Goal: Transaction & Acquisition: Purchase product/service

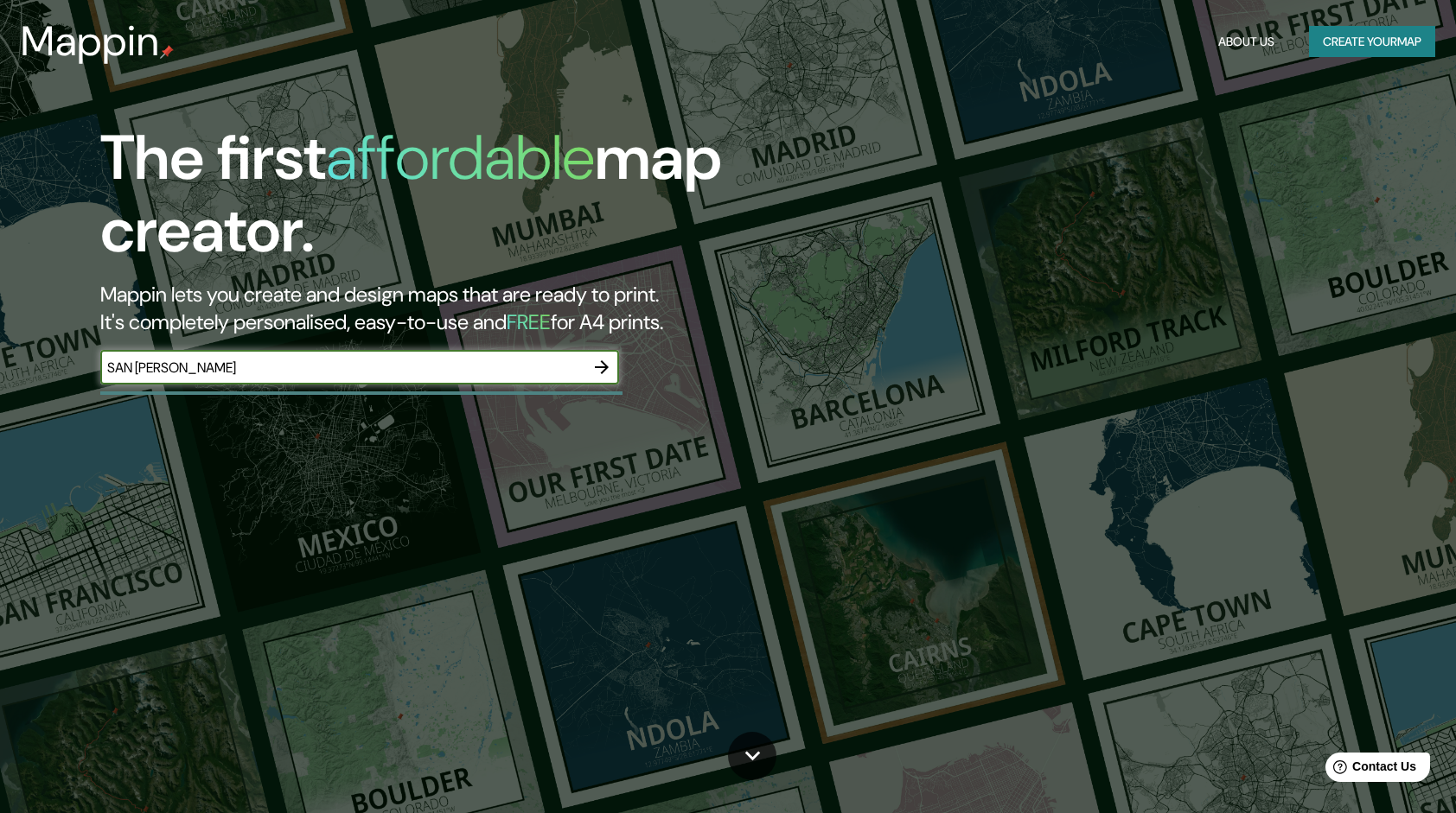
type input "SAN [PERSON_NAME]"
click at [597, 372] on icon "button" at bounding box center [601, 367] width 20 height 20
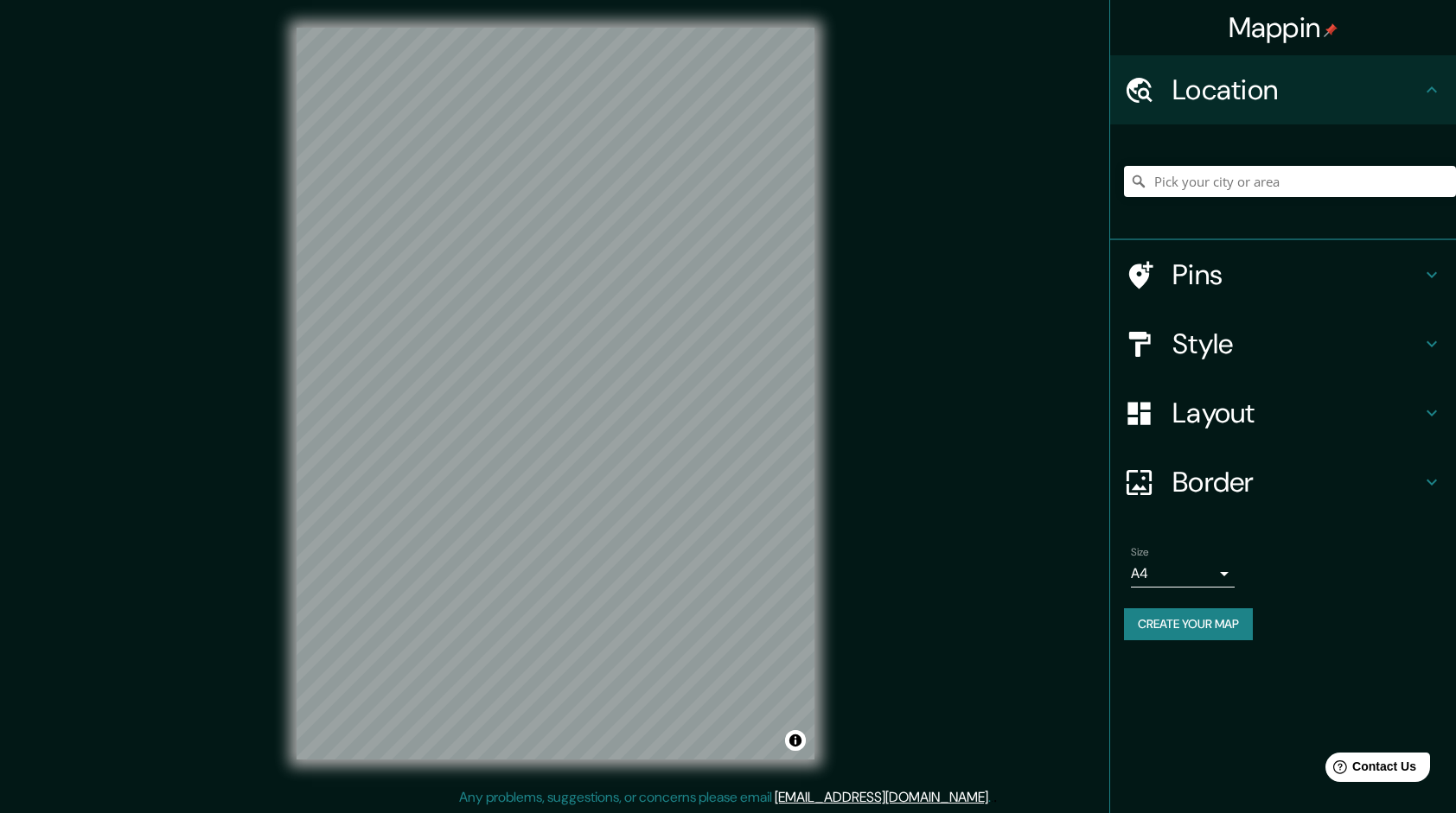
click at [1233, 116] on div "Location" at bounding box center [1282, 90] width 345 height 69
click at [1219, 164] on div at bounding box center [1289, 182] width 331 height 87
click at [1221, 176] on input "Pick your city or area" at bounding box center [1289, 182] width 331 height 31
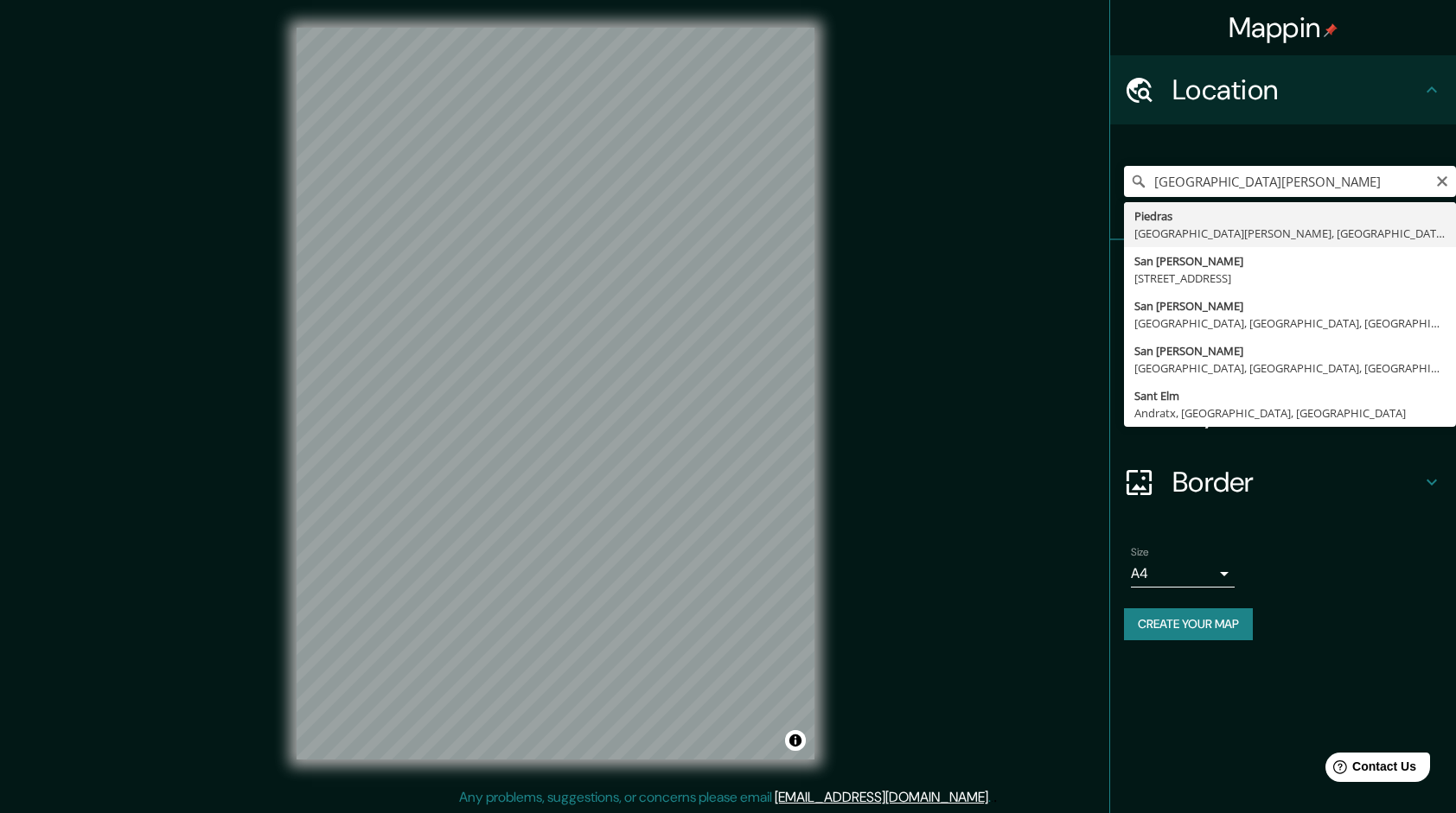
type input "[GEOGRAPHIC_DATA][PERSON_NAME], [GEOGRAPHIC_DATA], [GEOGRAPHIC_DATA]"
click at [1332, 534] on li "Size A4 single Create your map" at bounding box center [1282, 596] width 345 height 128
click at [1439, 183] on icon "Clear" at bounding box center [1441, 181] width 10 height 10
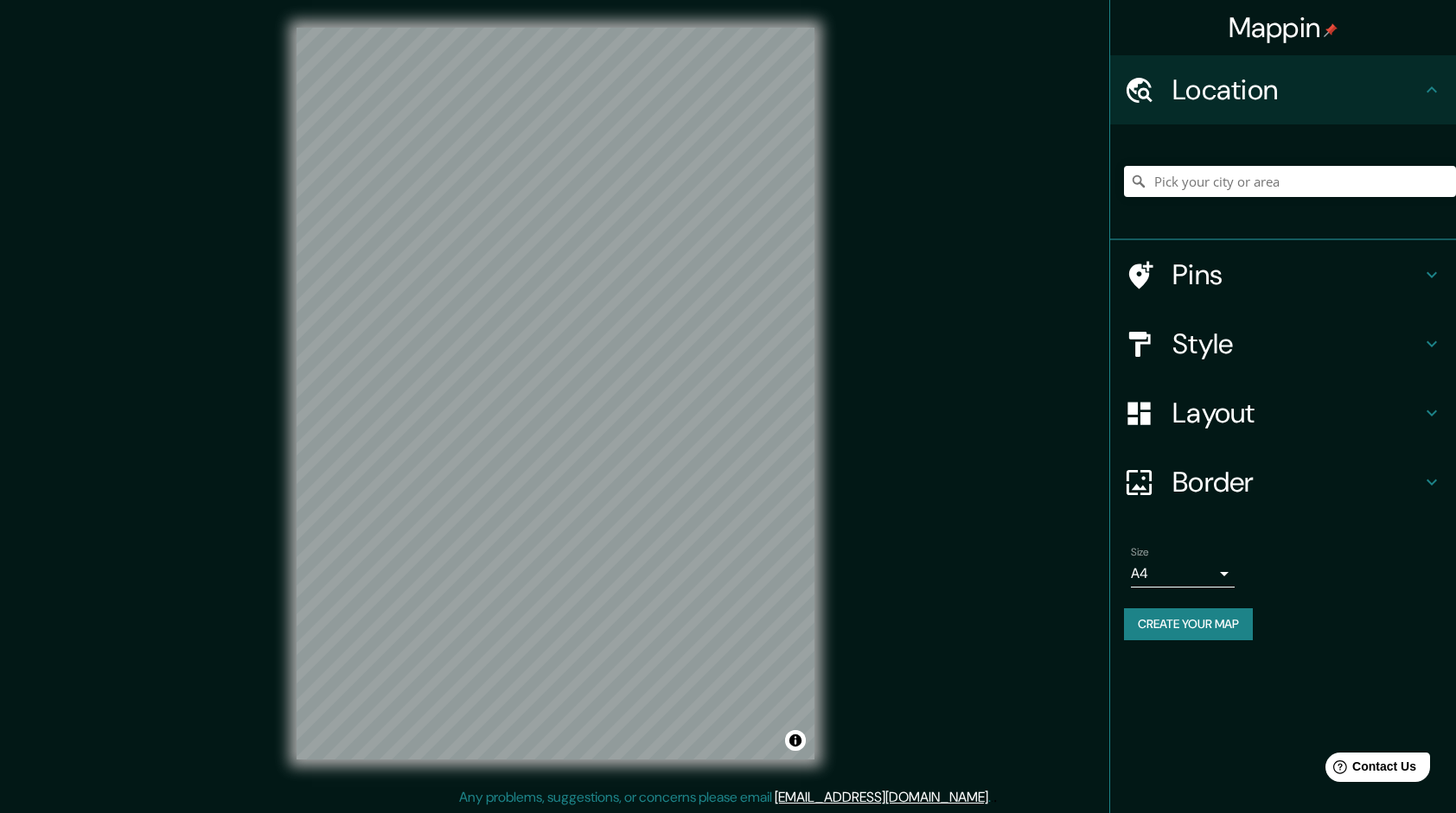
click at [1110, 232] on div "[GEOGRAPHIC_DATA][PERSON_NAME] [GEOGRAPHIC_DATA] [PERSON_NAME] C1065, [GEOGRAPH…" at bounding box center [1282, 182] width 345 height 115
click at [1175, 279] on h4 "Pins" at bounding box center [1296, 274] width 249 height 34
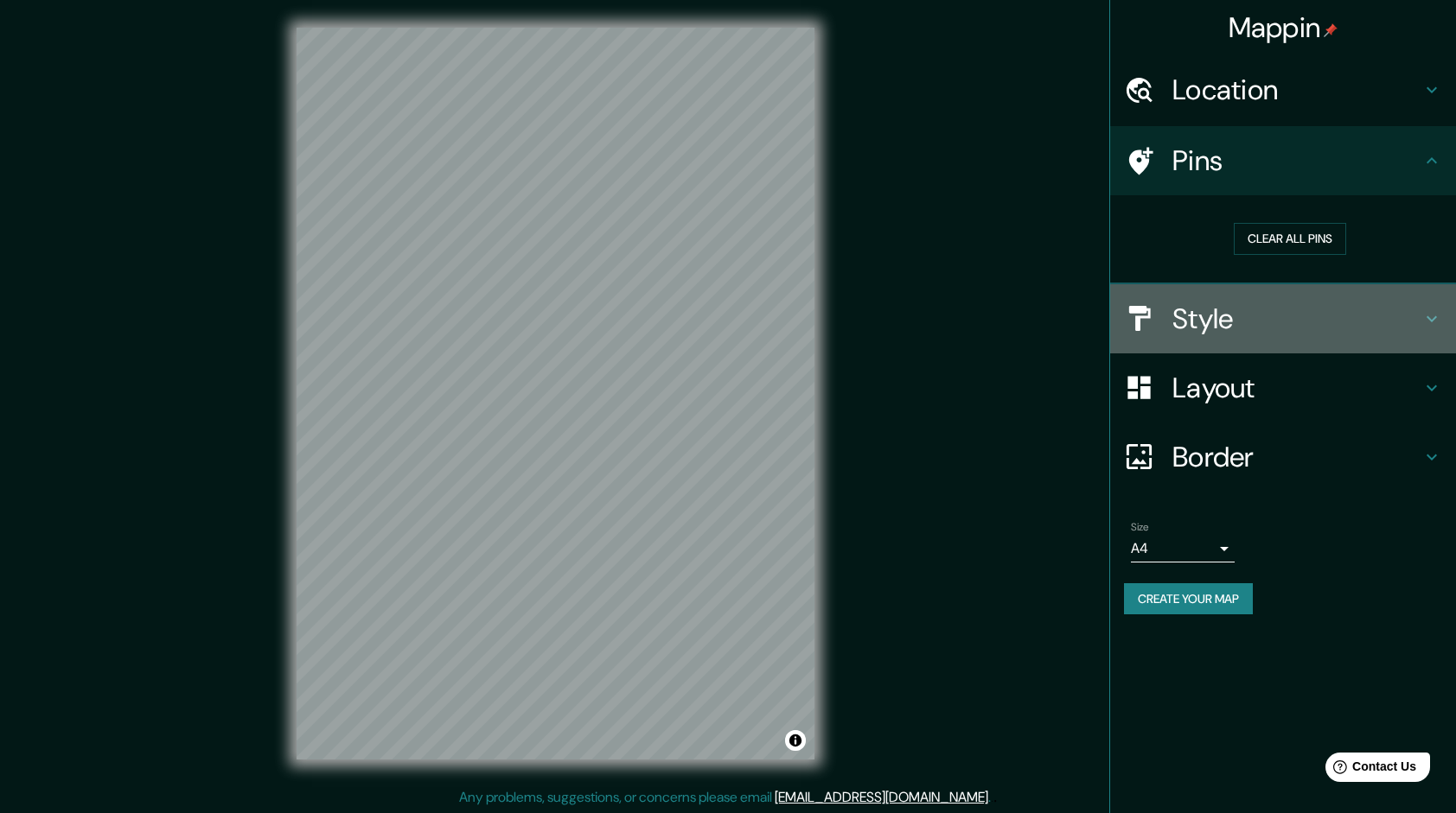
click at [1176, 319] on h4 "Style" at bounding box center [1296, 318] width 249 height 34
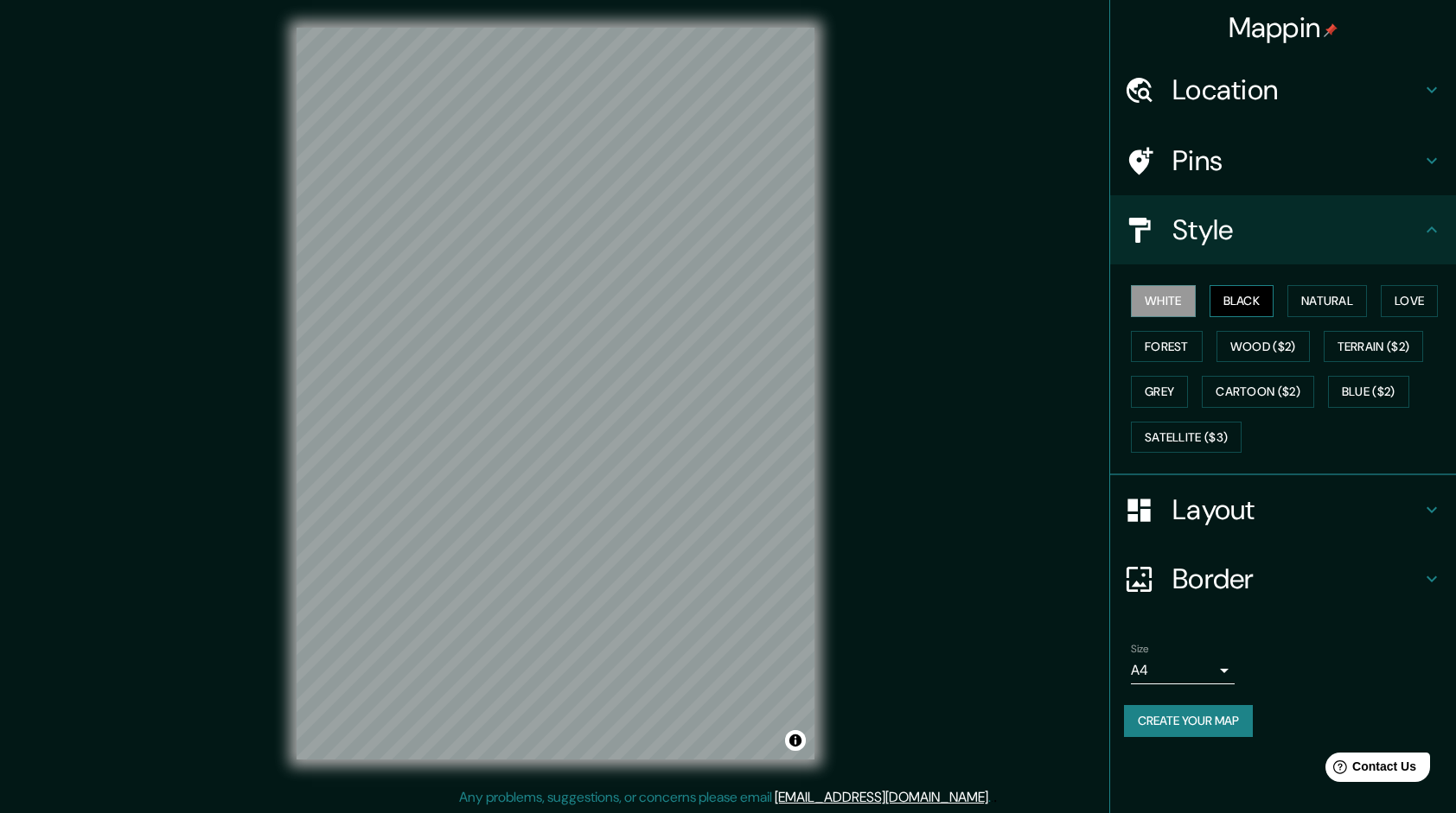
click at [1226, 303] on button "Black" at bounding box center [1242, 301] width 65 height 32
click at [1296, 297] on button "Natural" at bounding box center [1327, 301] width 79 height 32
click at [1413, 301] on button "Love" at bounding box center [1409, 301] width 57 height 32
click at [1193, 353] on button "Forest" at bounding box center [1167, 347] width 72 height 32
click at [1243, 346] on button "Wood ($2)" at bounding box center [1262, 347] width 93 height 32
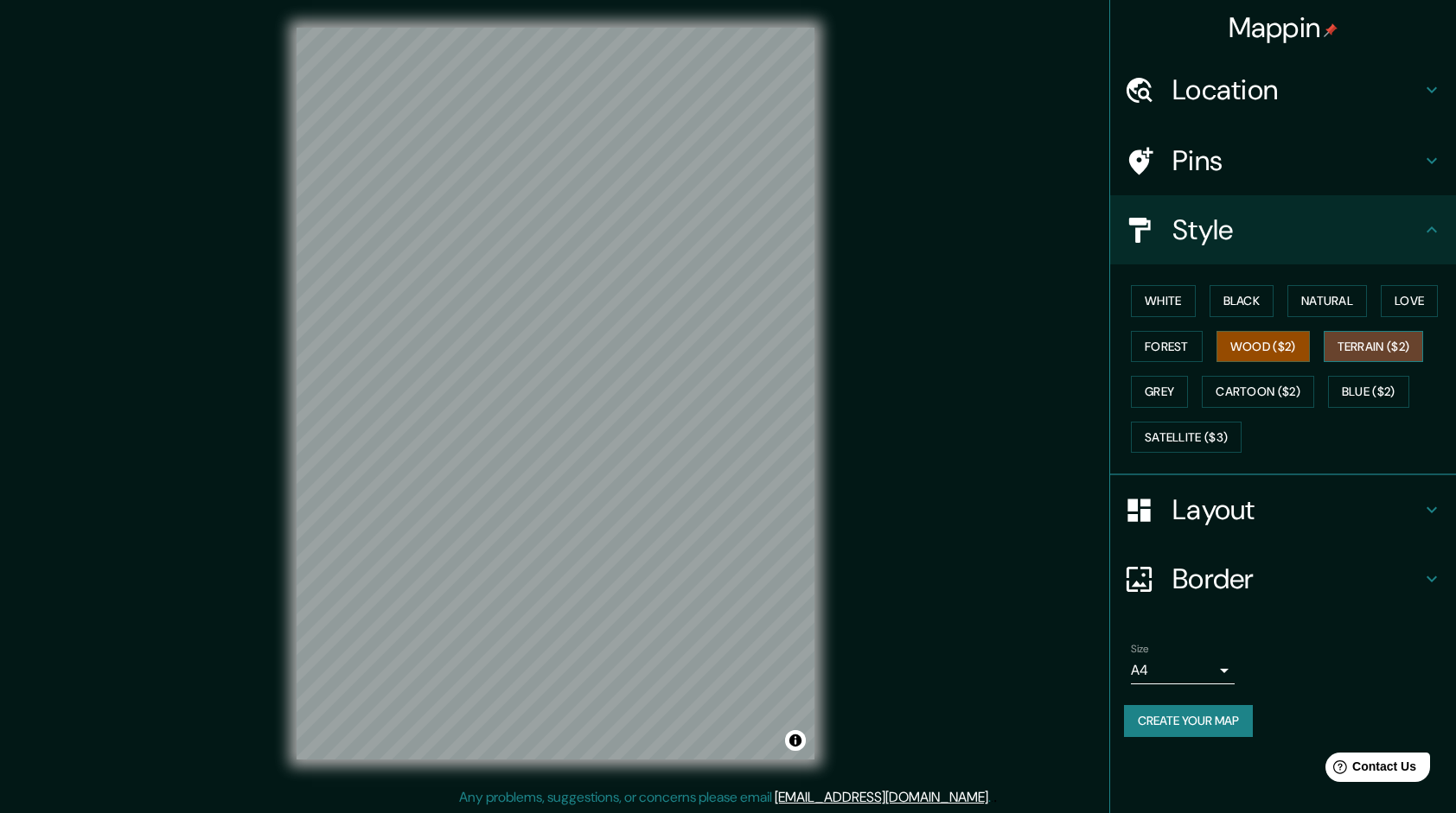
click at [1361, 347] on button "Terrain ($2)" at bounding box center [1373, 347] width 101 height 32
click at [1172, 390] on button "Grey" at bounding box center [1160, 391] width 57 height 32
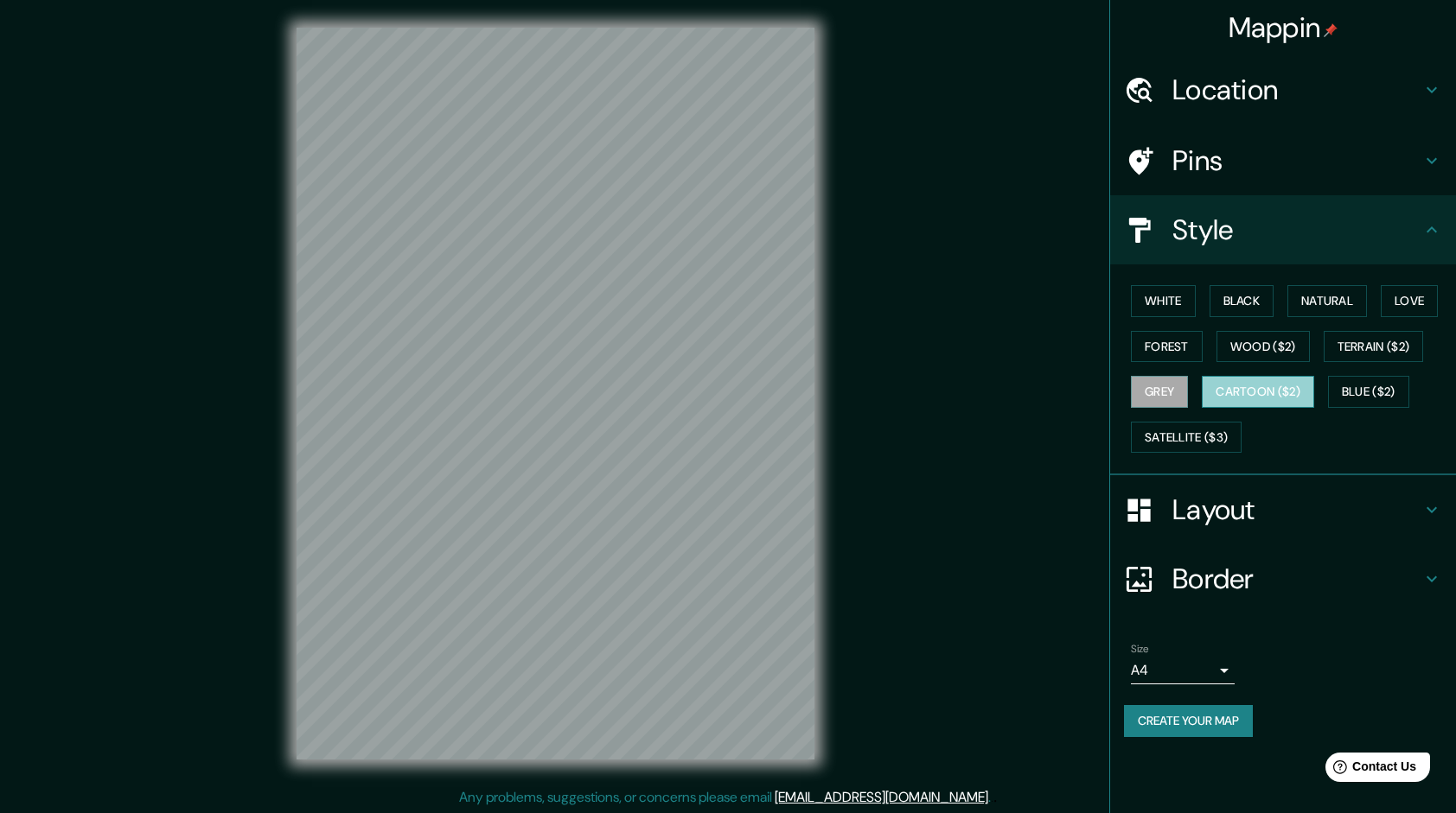
click at [1275, 387] on button "Cartoon ($2)" at bounding box center [1257, 391] width 113 height 32
click at [1387, 387] on button "Blue ($2)" at bounding box center [1368, 391] width 81 height 32
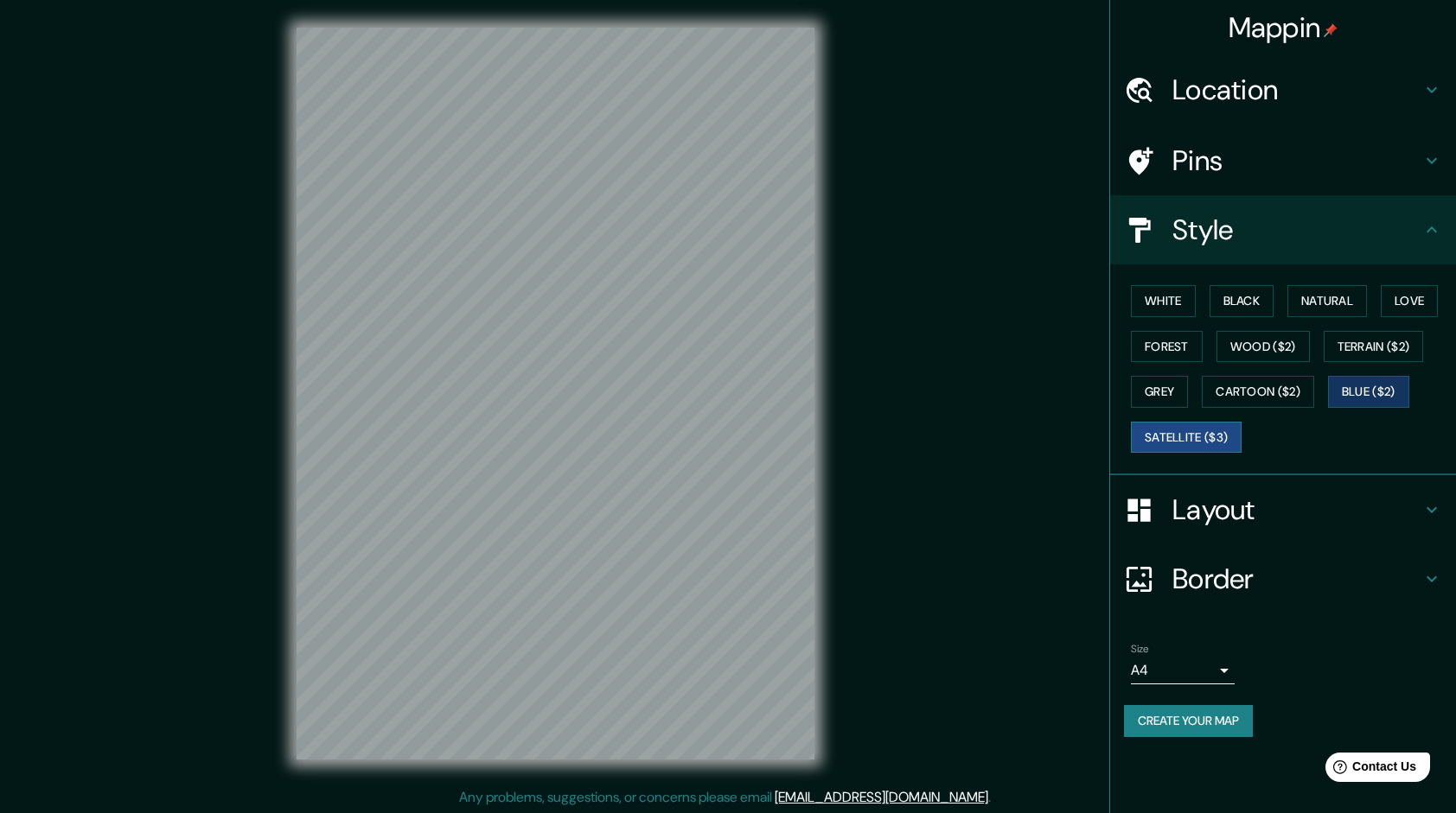
click at [1174, 440] on button "Satellite ($3)" at bounding box center [1186, 437] width 111 height 32
click at [1380, 384] on button "Blue ($2)" at bounding box center [1368, 391] width 81 height 32
click at [1179, 354] on button "Forest" at bounding box center [1167, 347] width 72 height 32
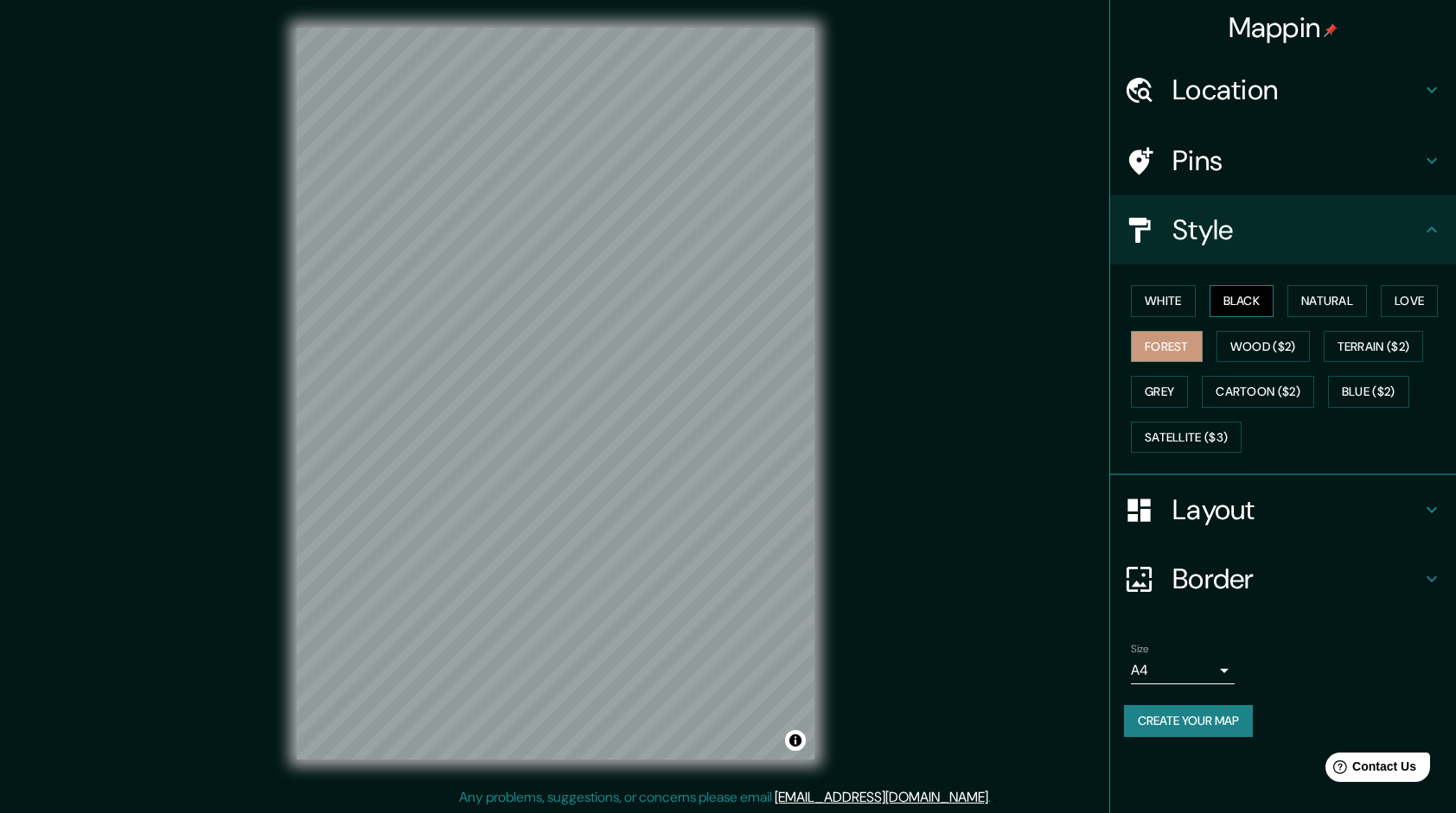
click at [1259, 297] on button "Black" at bounding box center [1242, 301] width 65 height 32
click at [1217, 176] on h4 "Pins" at bounding box center [1296, 160] width 249 height 34
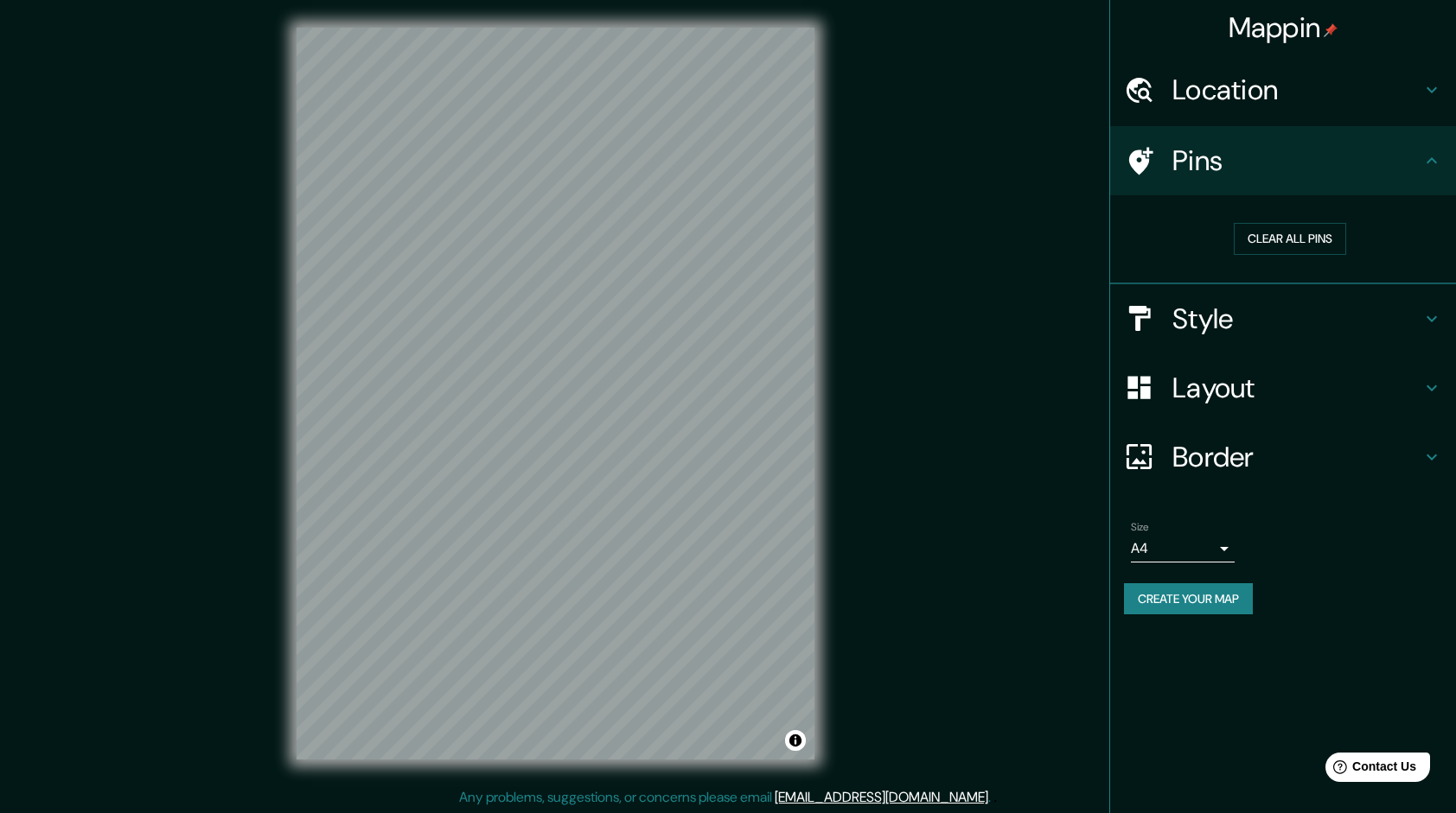
drag, startPoint x: 981, startPoint y: 288, endPoint x: 965, endPoint y: 305, distance: 23.3
click at [965, 305] on div "Mappin Location [GEOGRAPHIC_DATA][PERSON_NAME], [GEOGRAPHIC_DATA] [GEOGRAPHIC_D…" at bounding box center [728, 407] width 1456 height 815
click at [1234, 337] on div "Style" at bounding box center [1282, 318] width 345 height 69
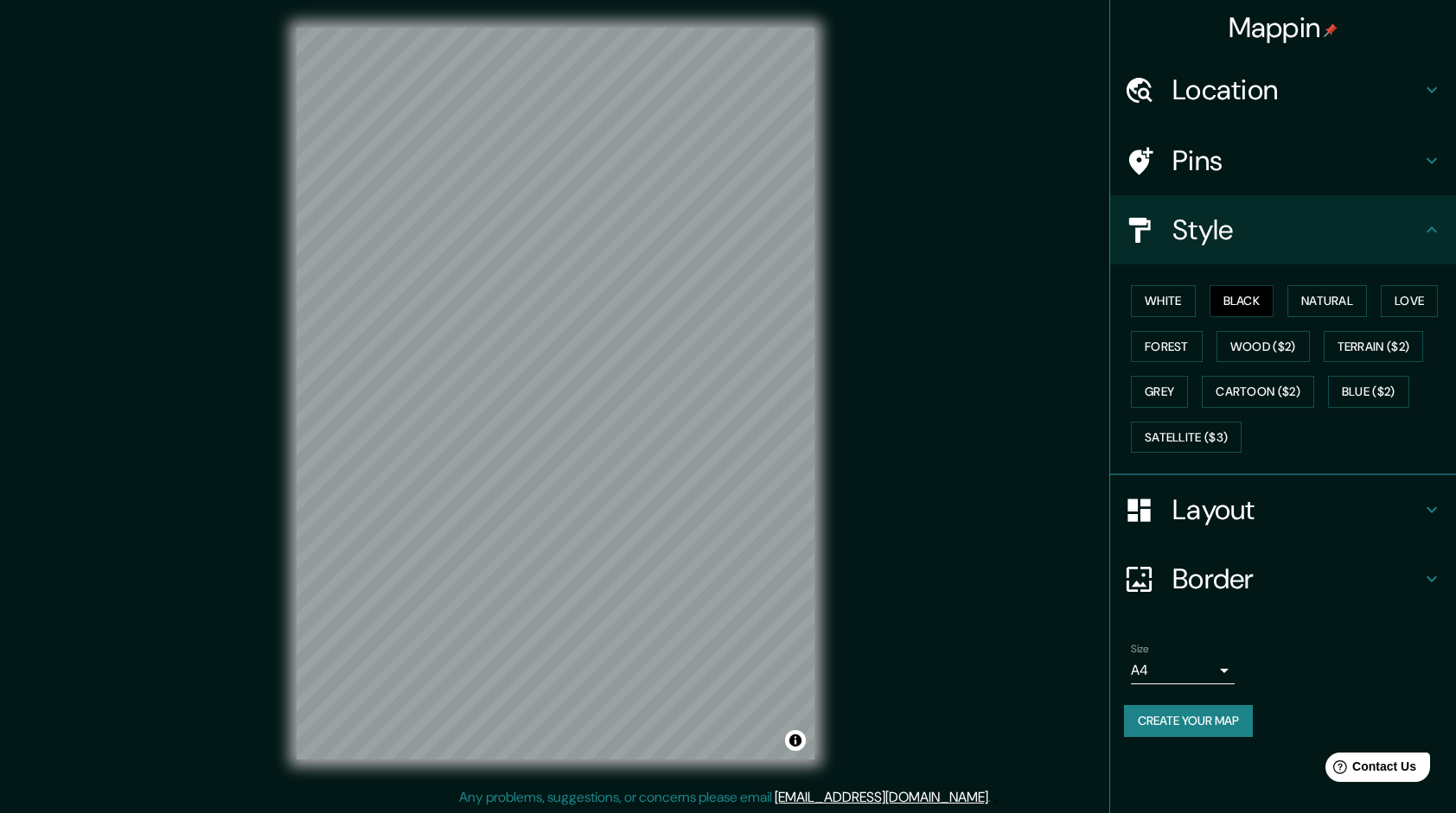
click at [1203, 503] on h4 "Layout" at bounding box center [1296, 509] width 249 height 34
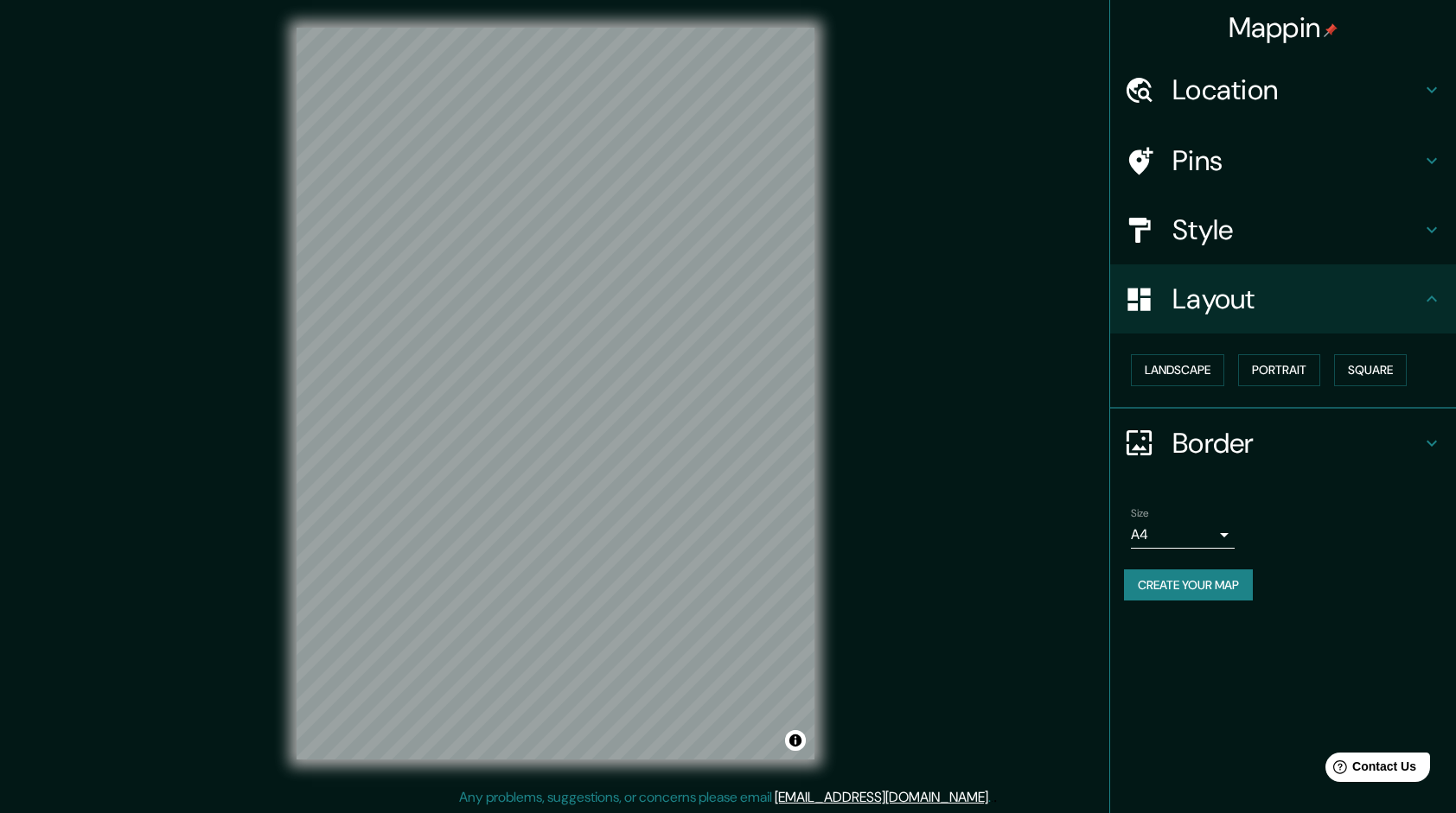
click at [1212, 458] on h4 "Border" at bounding box center [1296, 443] width 249 height 34
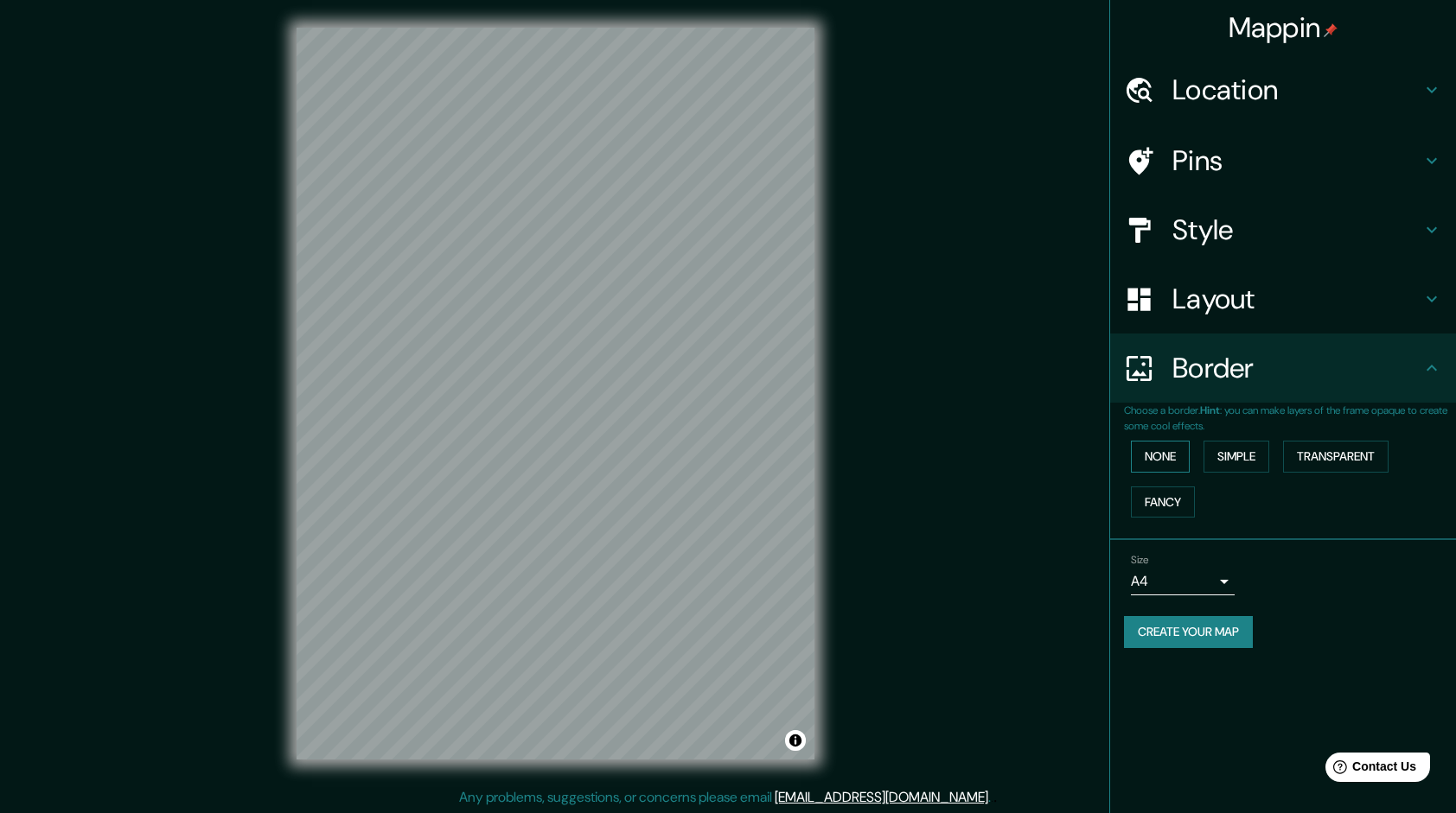
click at [1185, 463] on button "None" at bounding box center [1161, 456] width 59 height 32
click at [1226, 450] on button "Simple" at bounding box center [1235, 456] width 66 height 32
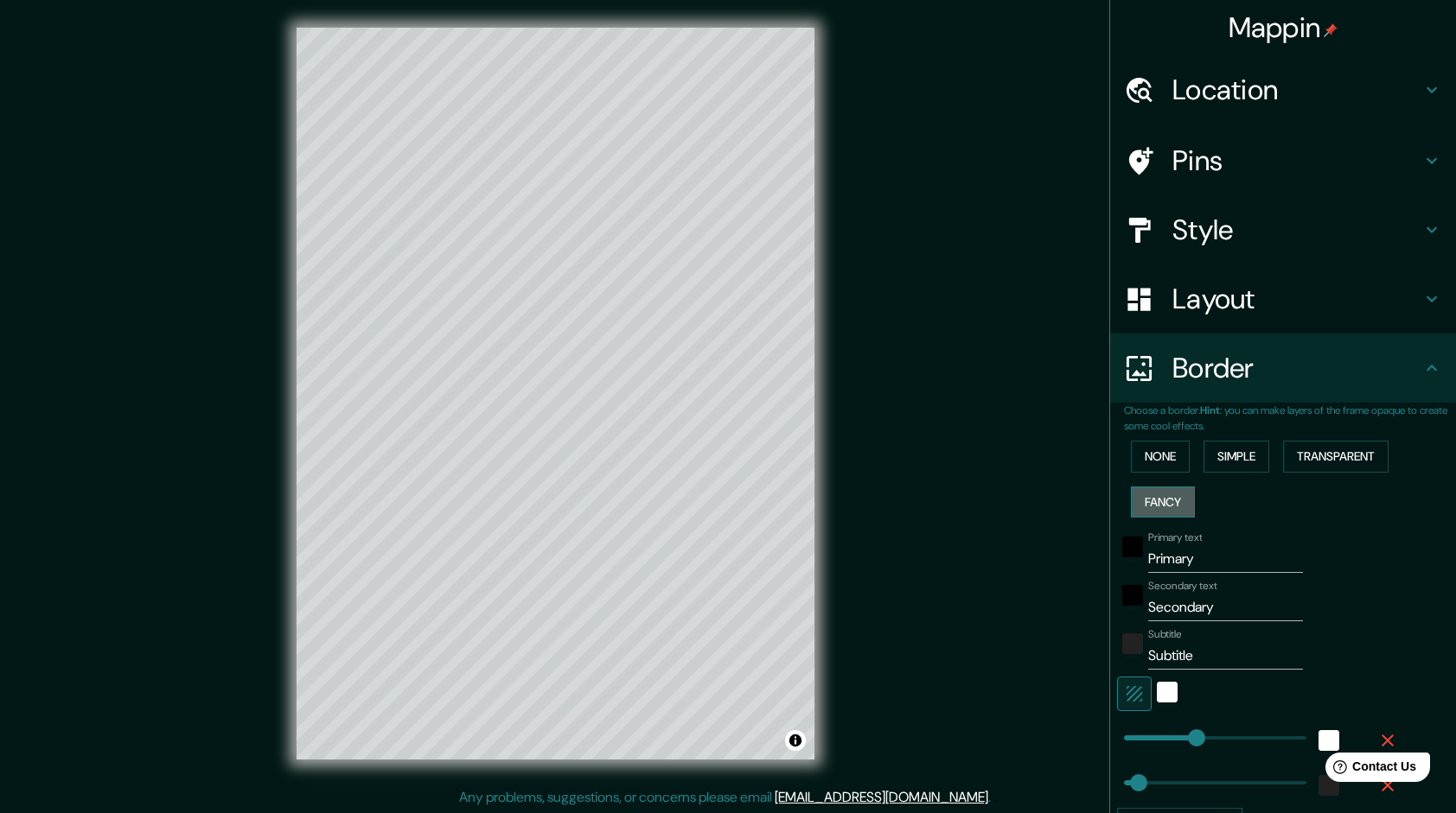
click at [1173, 486] on button "Fancy" at bounding box center [1162, 502] width 64 height 32
click at [1334, 460] on button "Transparent" at bounding box center [1335, 456] width 105 height 32
click at [1169, 465] on button "None" at bounding box center [1161, 456] width 59 height 32
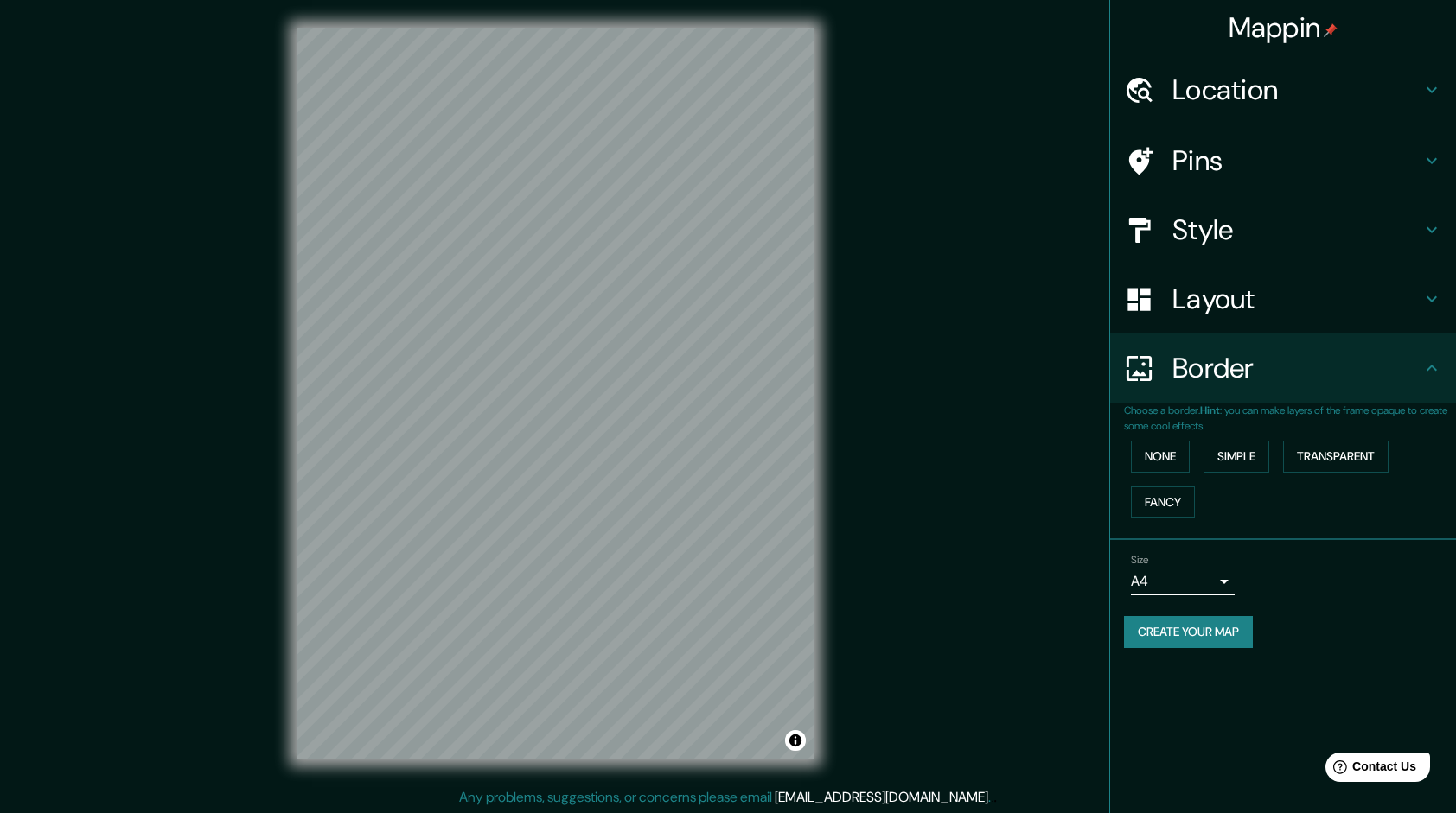
click at [1166, 579] on body "Mappin Location [GEOGRAPHIC_DATA][PERSON_NAME], [GEOGRAPHIC_DATA] [GEOGRAPHIC_D…" at bounding box center [728, 406] width 1456 height 813
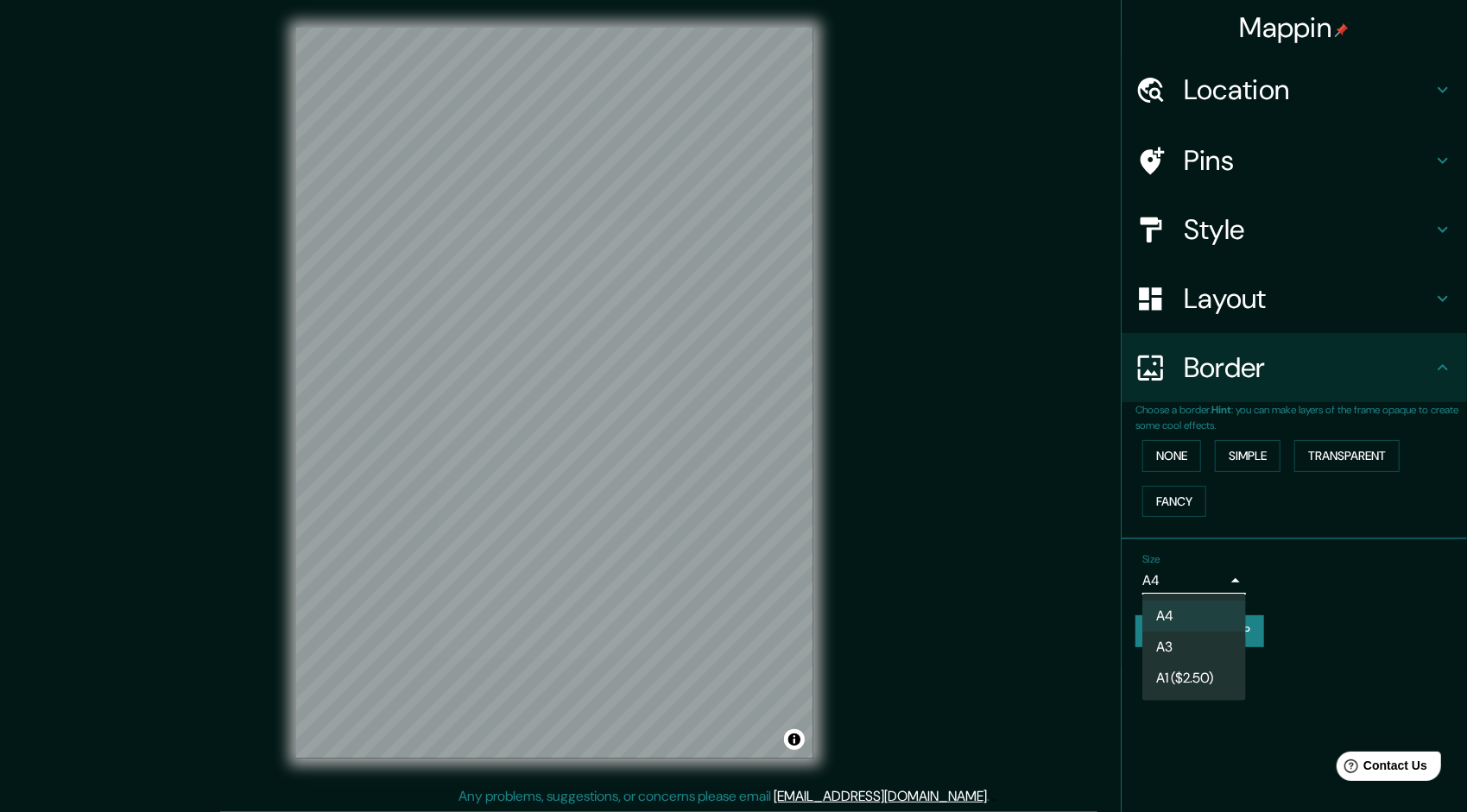
click at [1174, 639] on li "A3" at bounding box center [1194, 647] width 103 height 31
click at [1174, 588] on body "Mappin Location [GEOGRAPHIC_DATA][PERSON_NAME], [GEOGRAPHIC_DATA] [GEOGRAPHIC_D…" at bounding box center [733, 406] width 1467 height 812
click at [1168, 609] on li "A4" at bounding box center [1194, 617] width 103 height 31
type input "single"
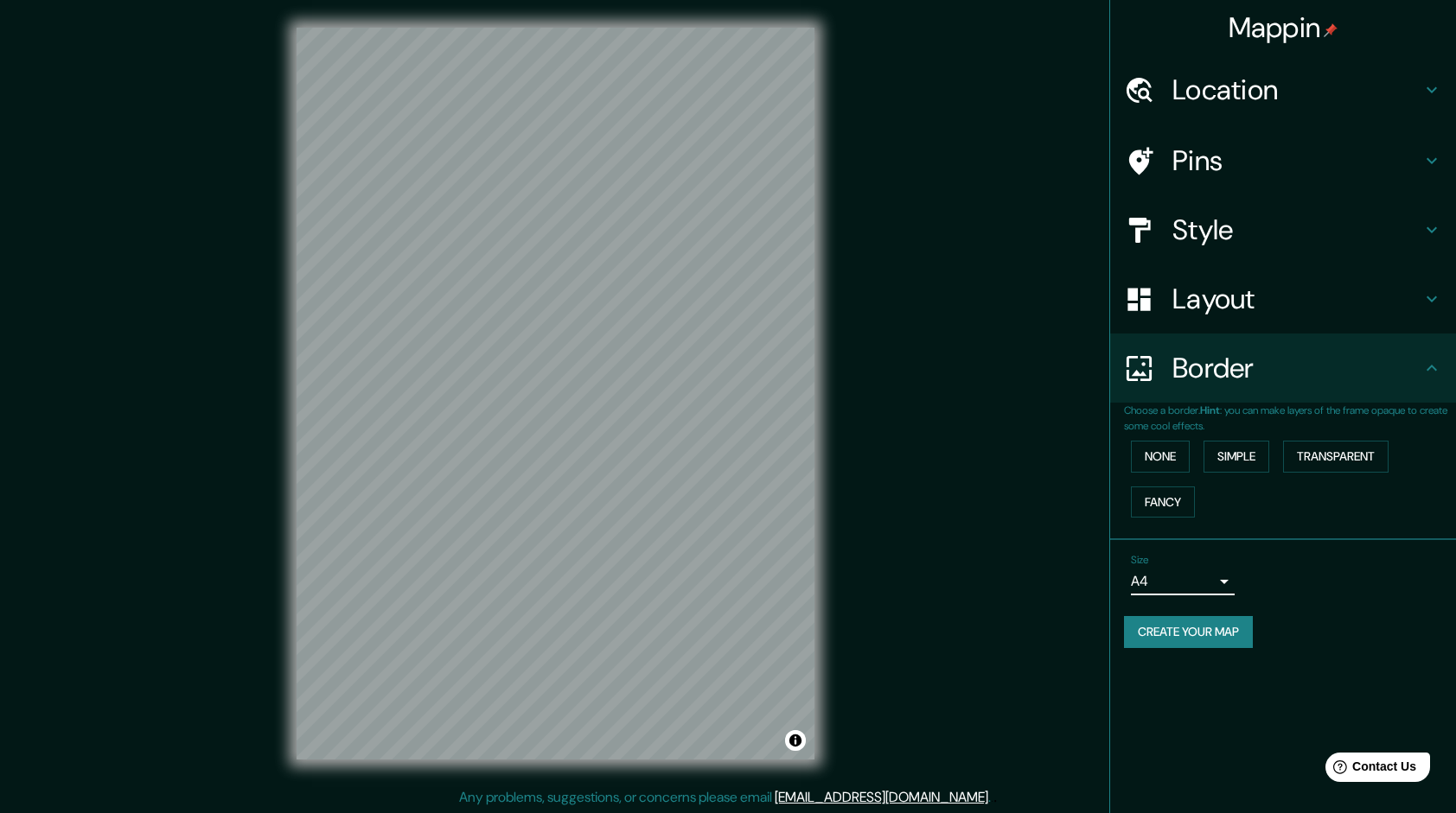
click at [1209, 268] on div "Layout" at bounding box center [1282, 298] width 345 height 69
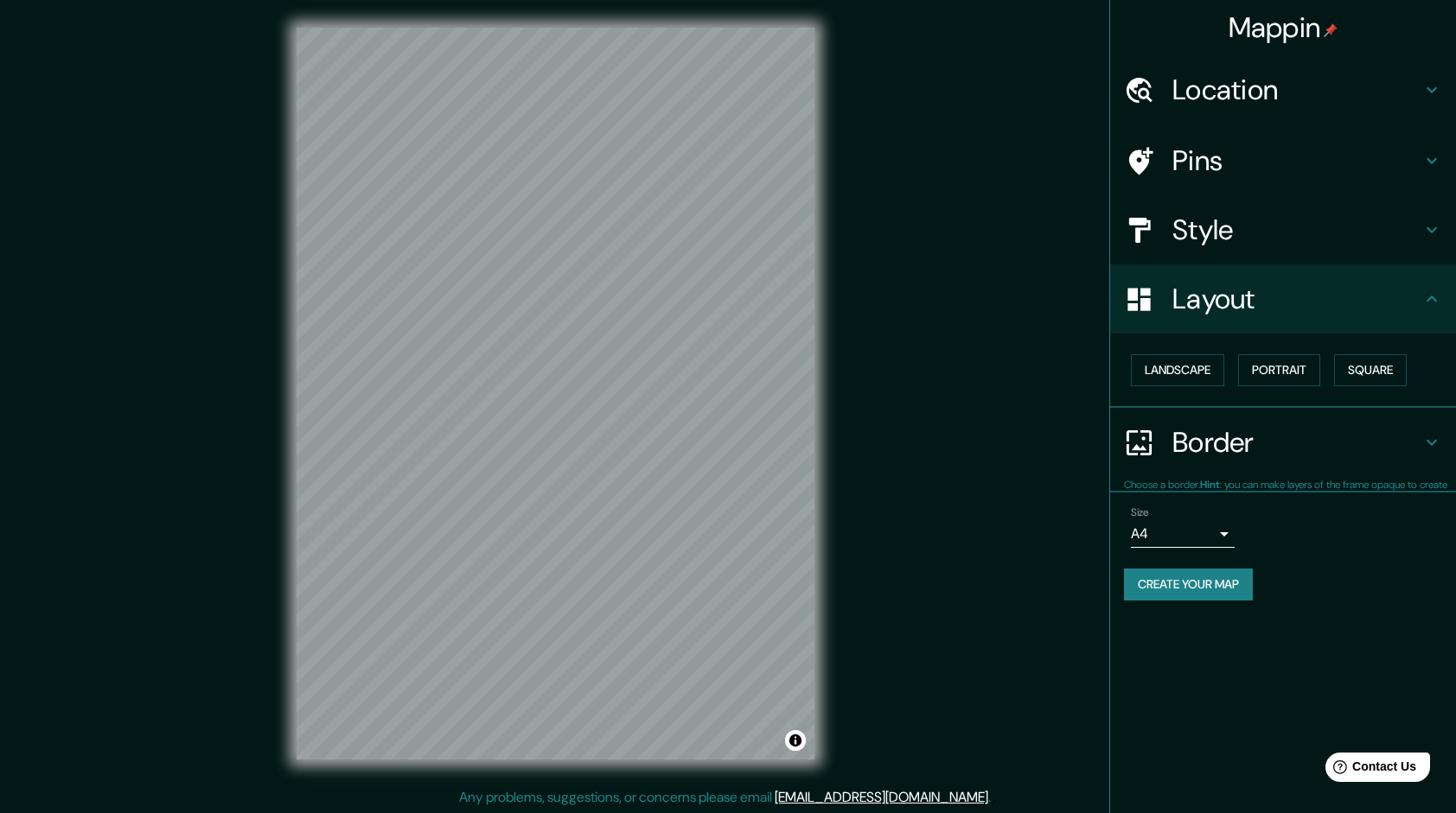
click at [1207, 234] on h4 "Style" at bounding box center [1296, 229] width 249 height 34
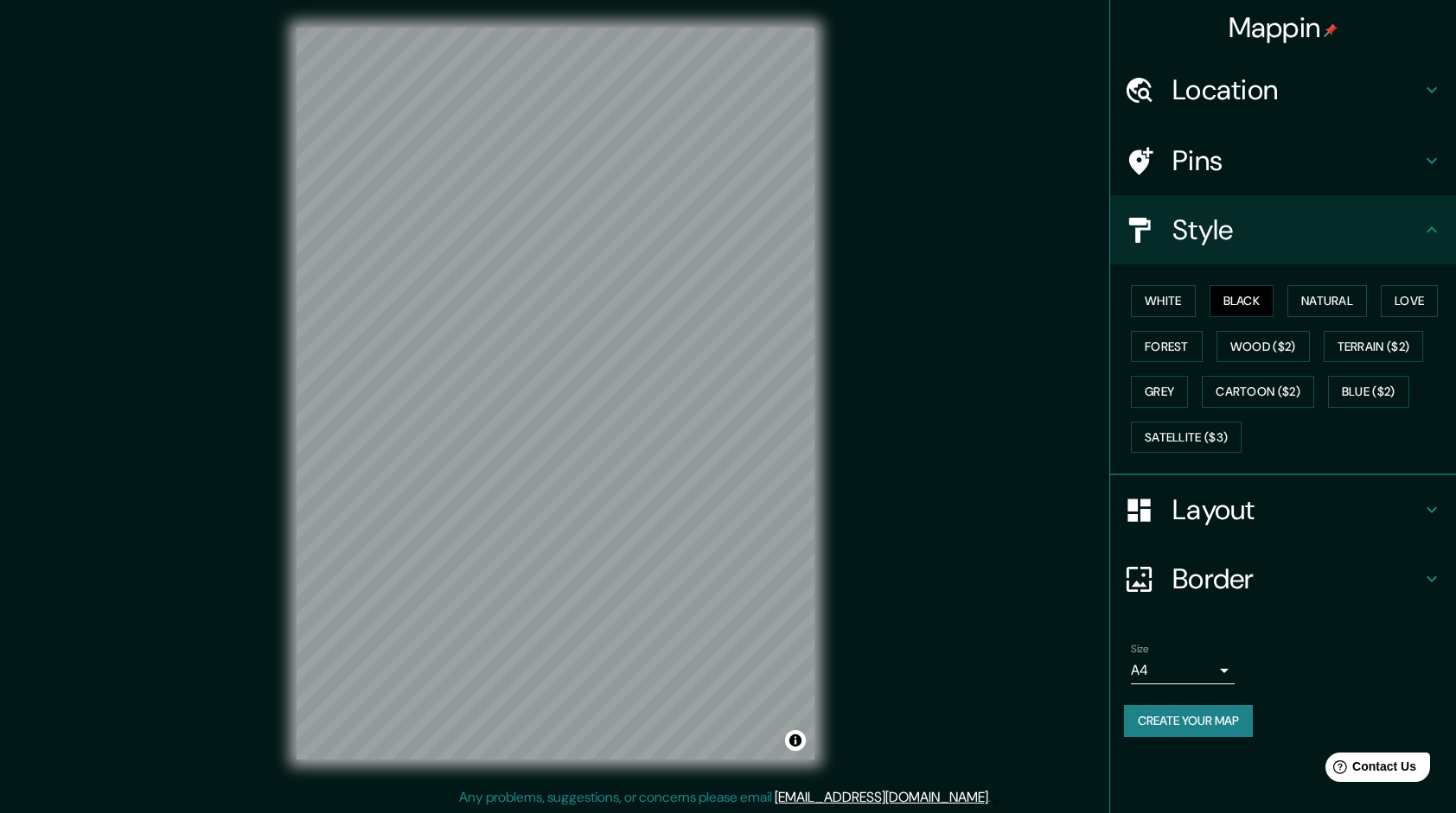
click at [1193, 159] on h4 "Pins" at bounding box center [1296, 160] width 249 height 34
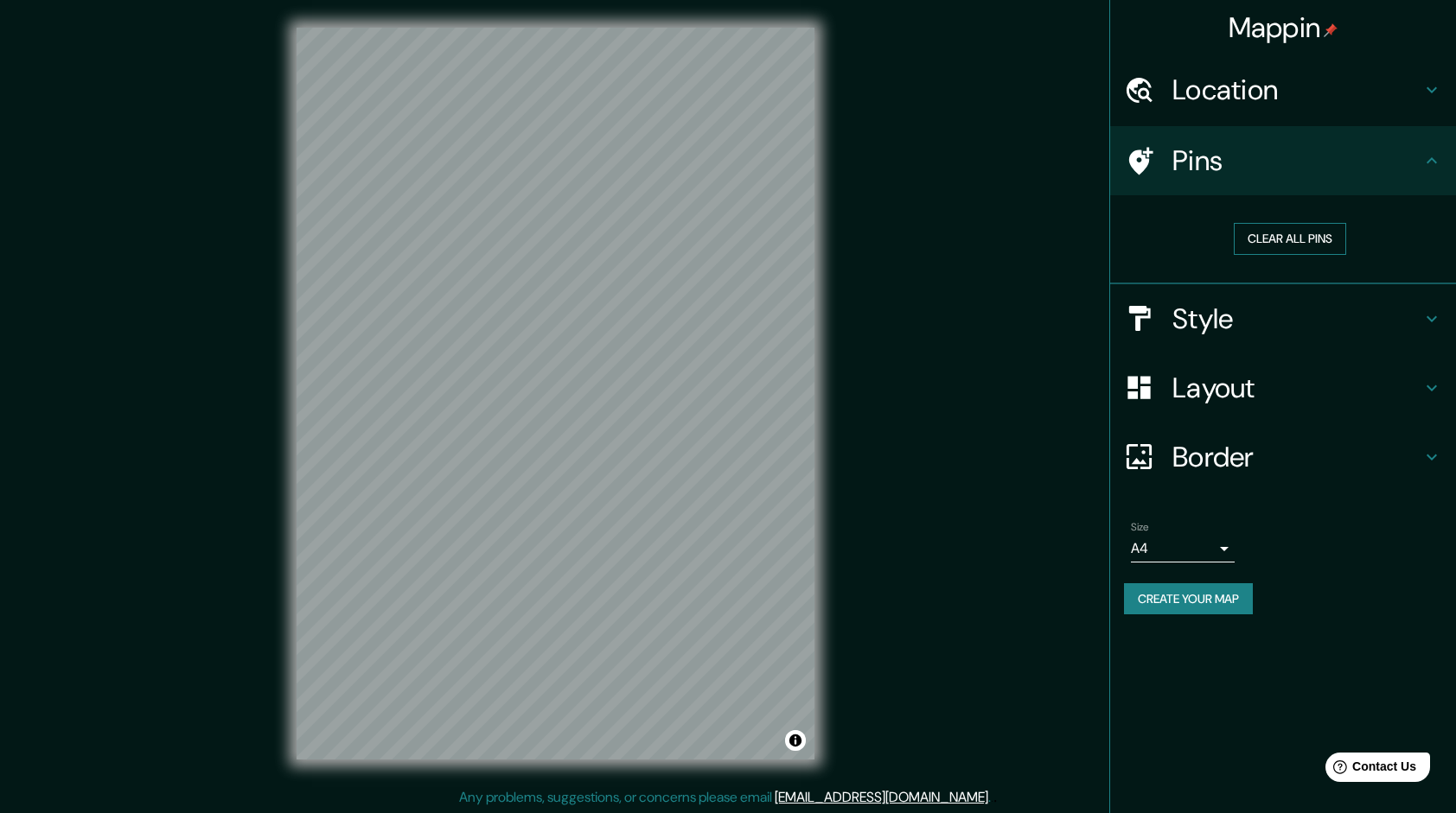
click at [1269, 243] on button "Clear all pins" at bounding box center [1290, 239] width 113 height 32
click at [1236, 99] on h4 "Location" at bounding box center [1296, 90] width 249 height 34
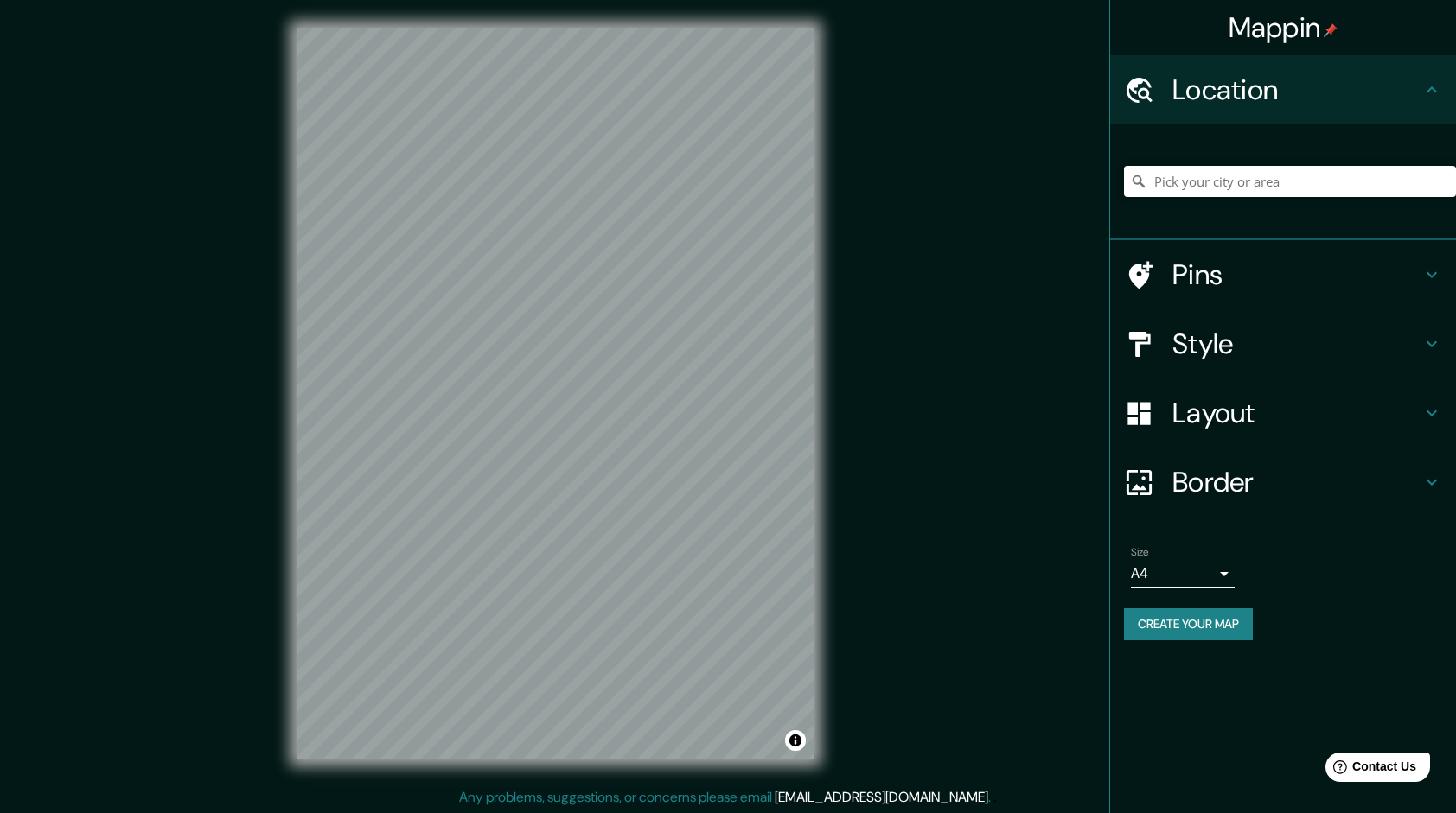
click at [1212, 286] on h4 "Pins" at bounding box center [1296, 274] width 249 height 34
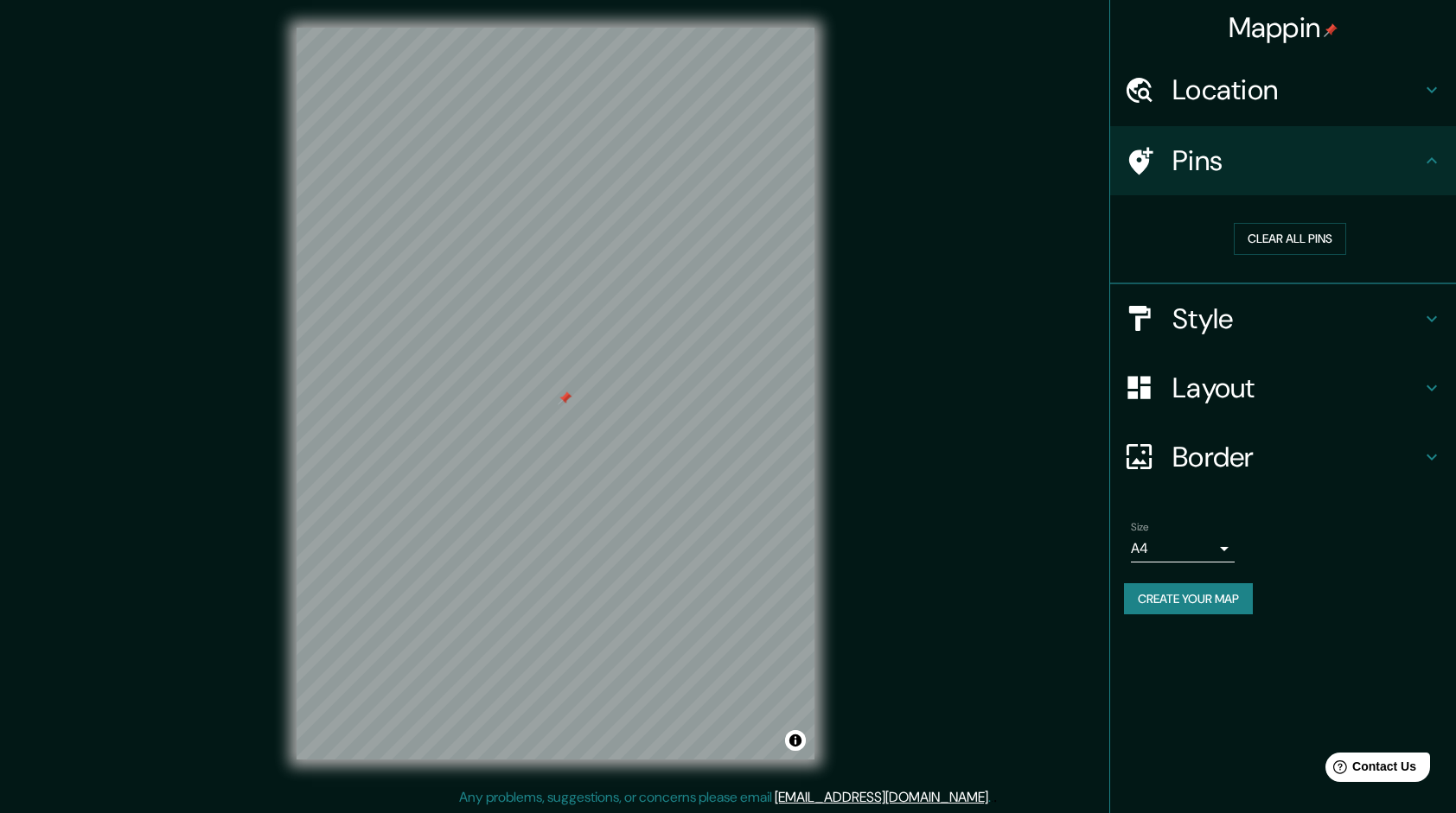
drag, startPoint x: 551, startPoint y: 403, endPoint x: 561, endPoint y: 401, distance: 10.2
click at [561, 401] on div at bounding box center [564, 398] width 14 height 14
click at [569, 391] on div at bounding box center [567, 397] width 14 height 14
click at [1308, 232] on button "Clear all pins" at bounding box center [1290, 239] width 113 height 32
click at [1286, 241] on button "Clear all pins" at bounding box center [1290, 239] width 113 height 32
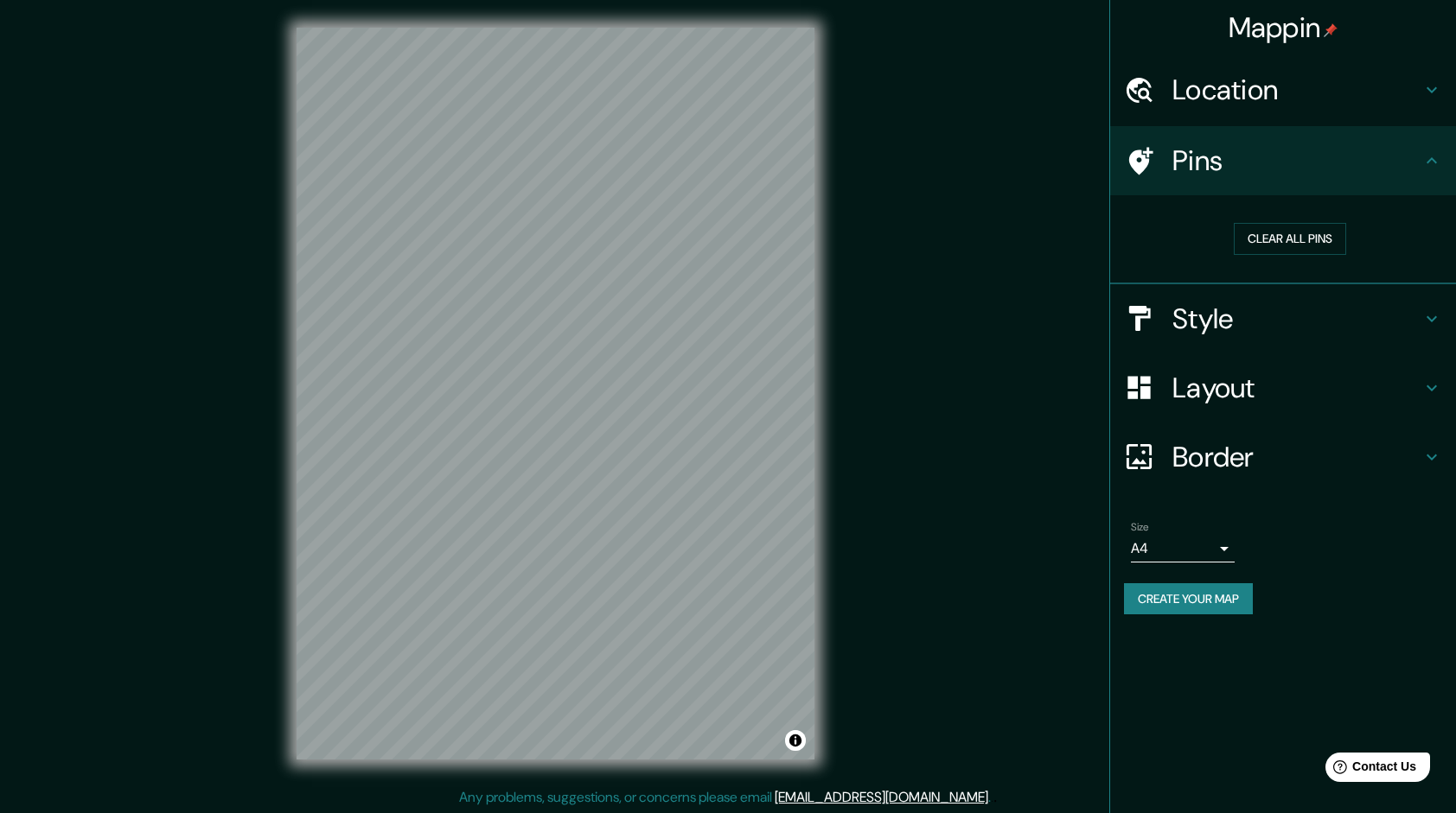
click at [1248, 465] on h4 "Border" at bounding box center [1296, 457] width 249 height 34
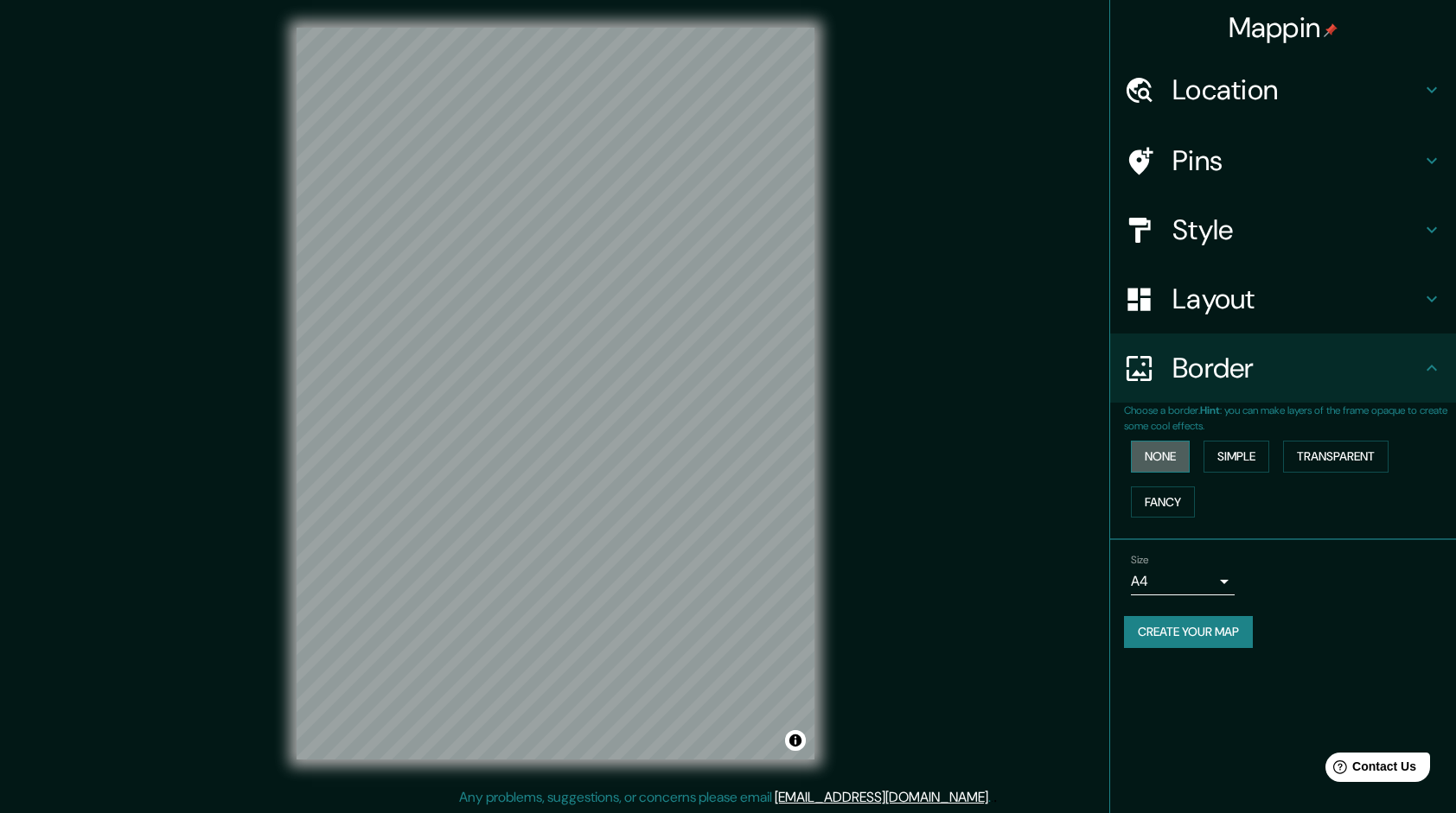
click at [1179, 456] on button "None" at bounding box center [1161, 456] width 59 height 32
click at [1243, 458] on button "Simple" at bounding box center [1235, 456] width 66 height 32
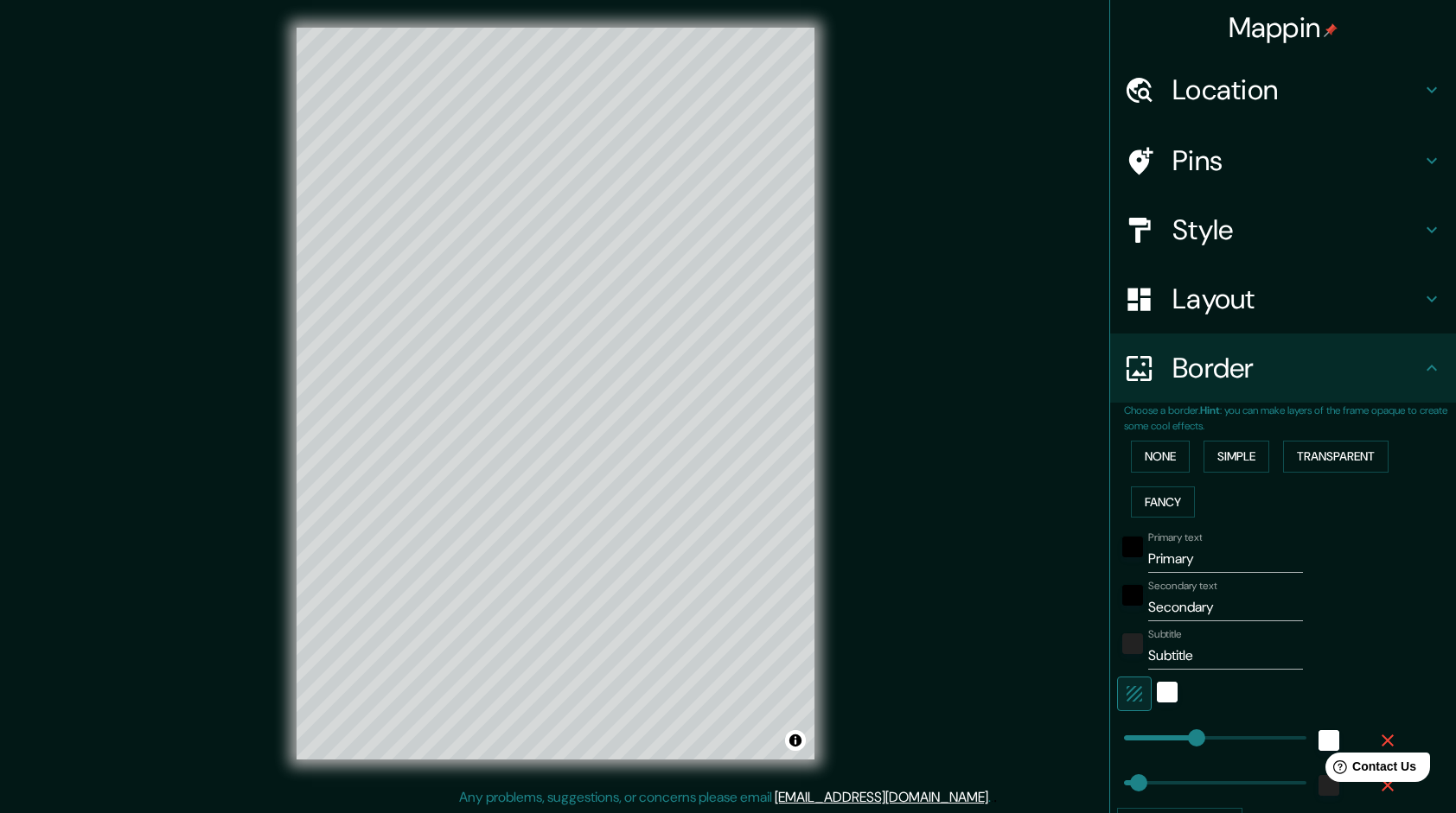
click at [1192, 485] on div "None Simple Transparent Fancy" at bounding box center [1289, 479] width 331 height 90
click at [1241, 162] on h4 "Pins" at bounding box center [1296, 160] width 249 height 34
type input "240"
type input "48"
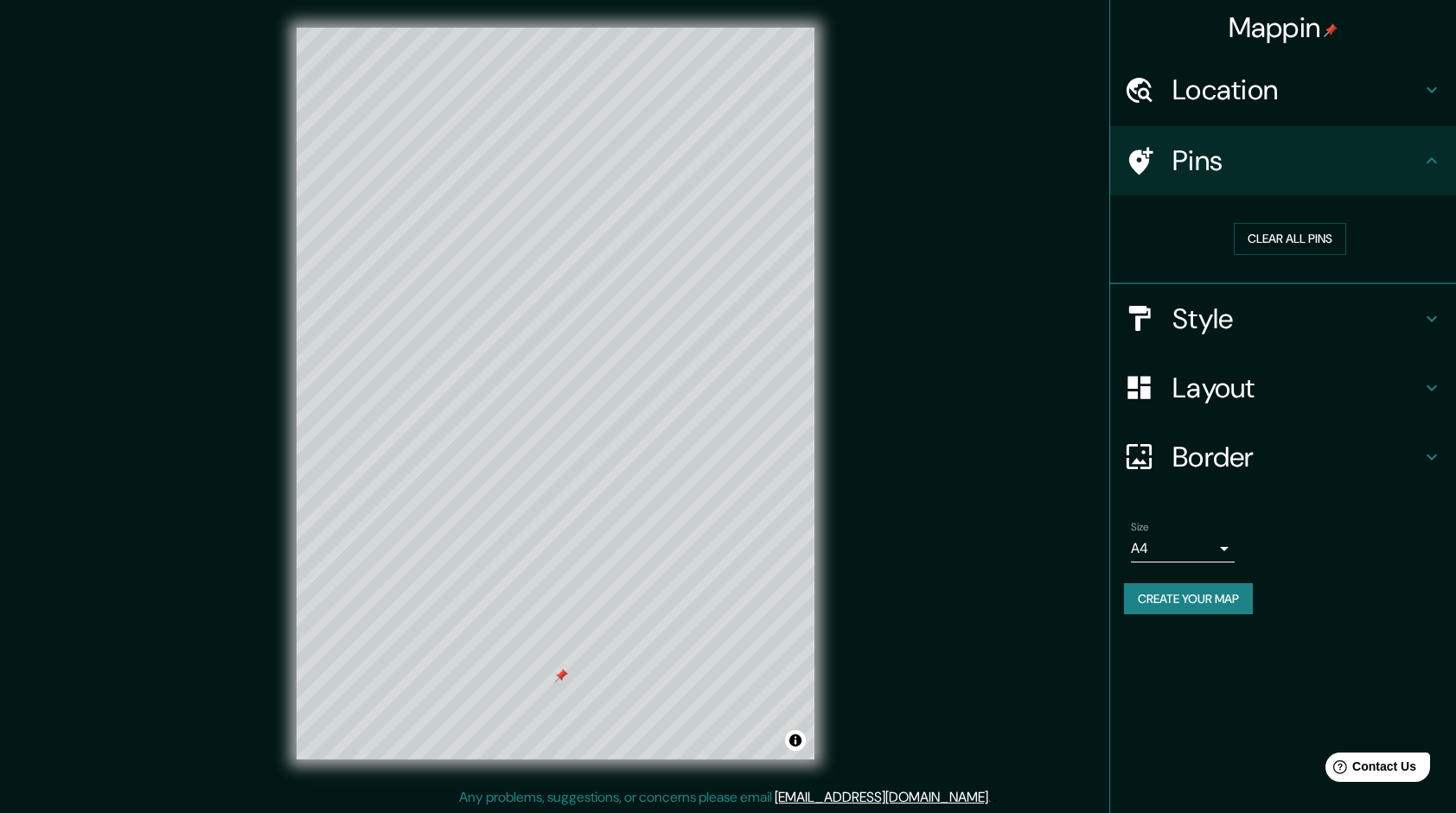
click at [1290, 209] on div "Clear all pins" at bounding box center [1289, 239] width 331 height 60
click at [1286, 237] on button "Clear all pins" at bounding box center [1290, 239] width 113 height 32
click at [1261, 318] on h4 "Style" at bounding box center [1296, 318] width 249 height 34
type input "240"
type input "48"
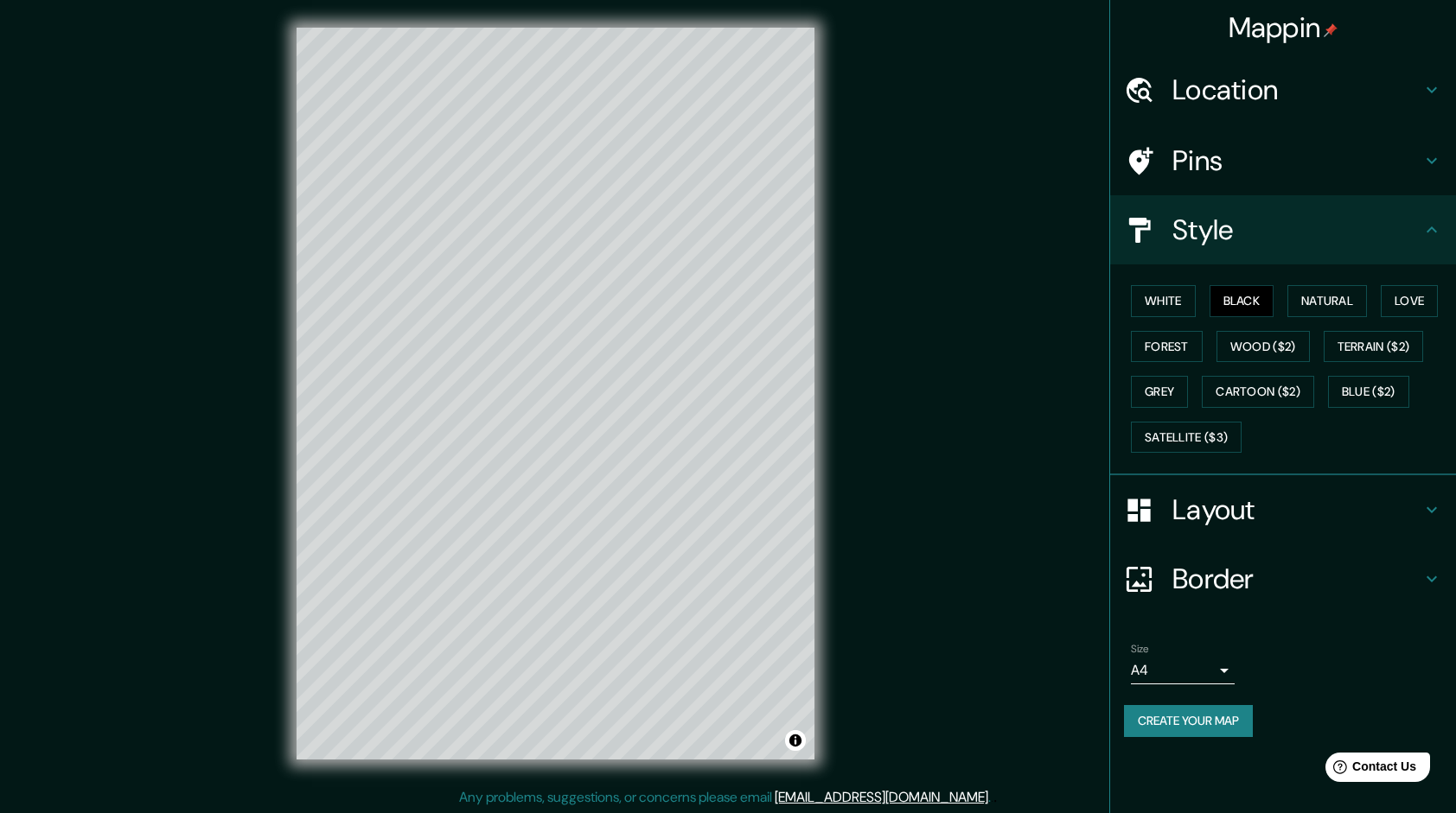
click at [1213, 169] on h4 "Pins" at bounding box center [1296, 160] width 249 height 34
type input "240"
type input "48"
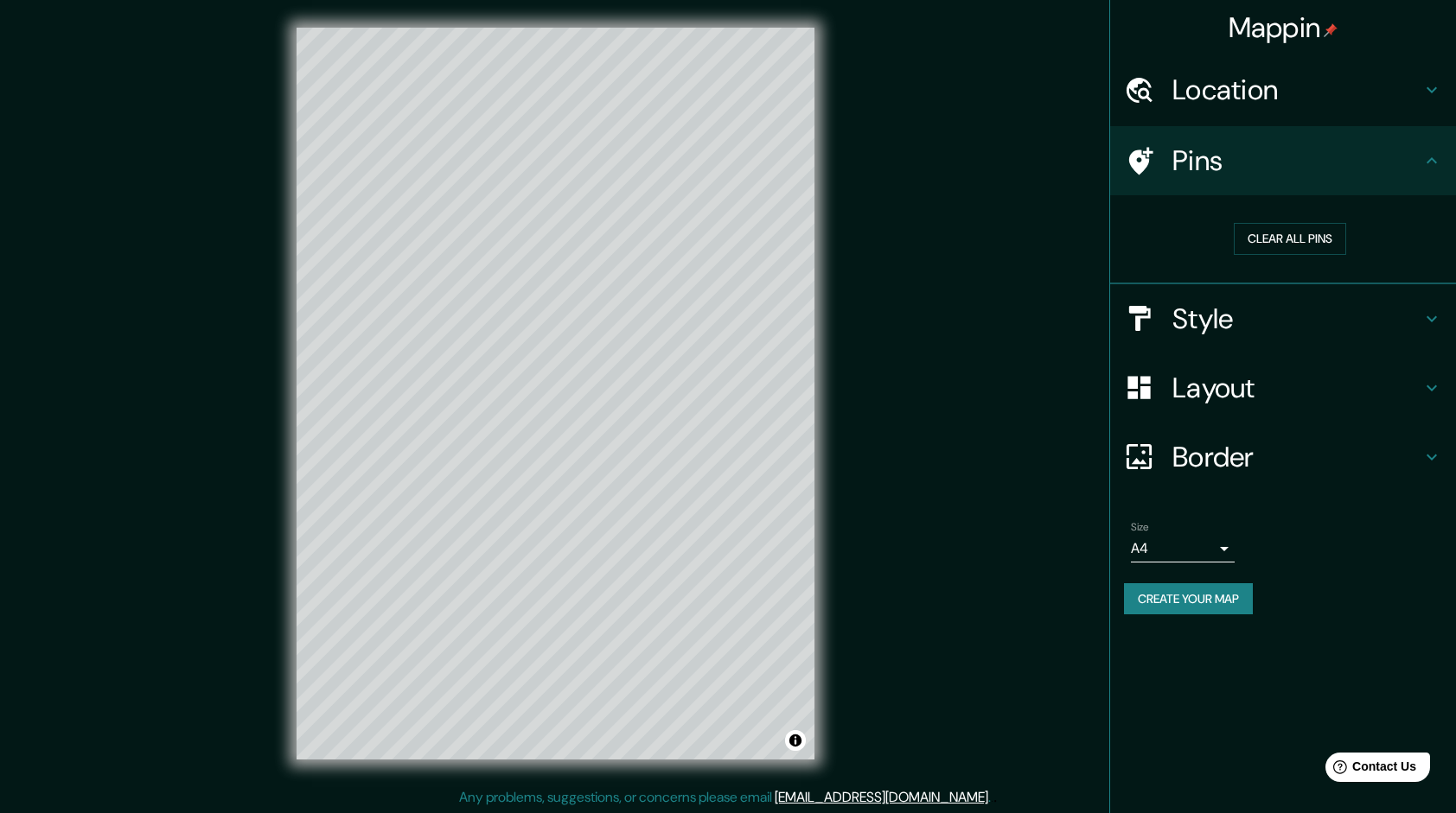
click at [1233, 456] on h4 "Border" at bounding box center [1296, 457] width 249 height 34
type input "240"
type input "48"
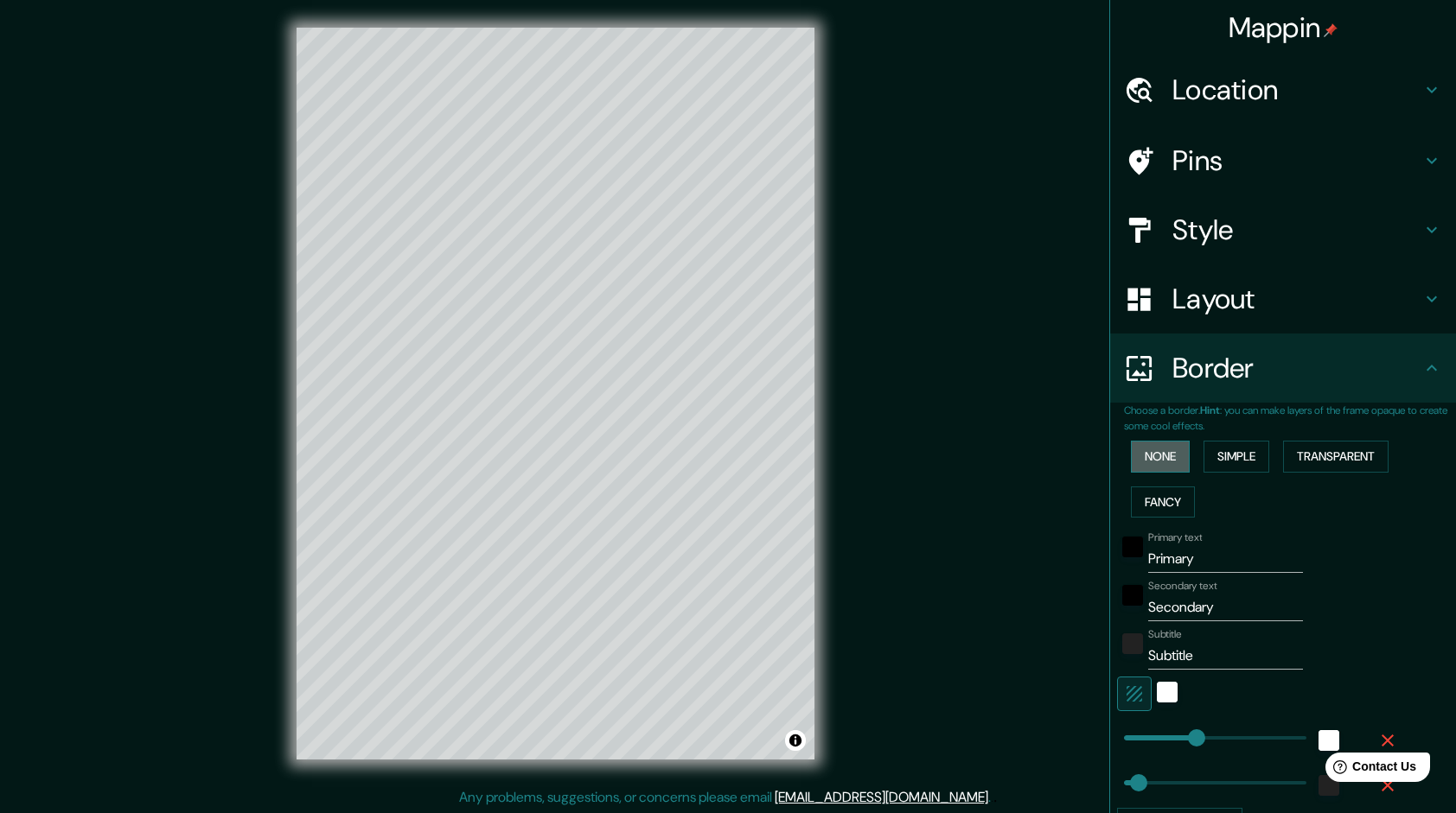
click at [1145, 463] on button "None" at bounding box center [1161, 456] width 59 height 32
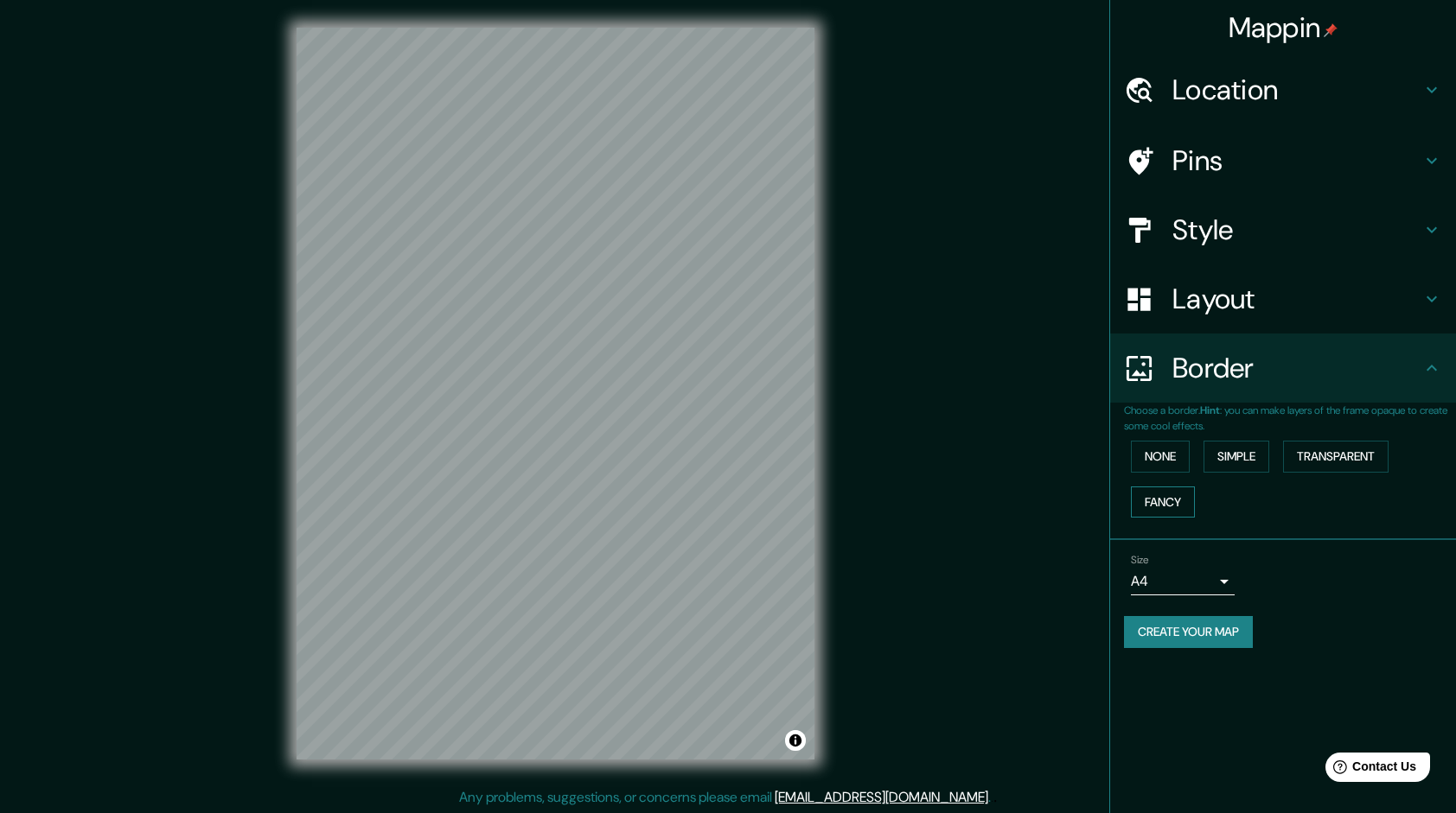
click at [1173, 507] on button "Fancy" at bounding box center [1162, 502] width 64 height 32
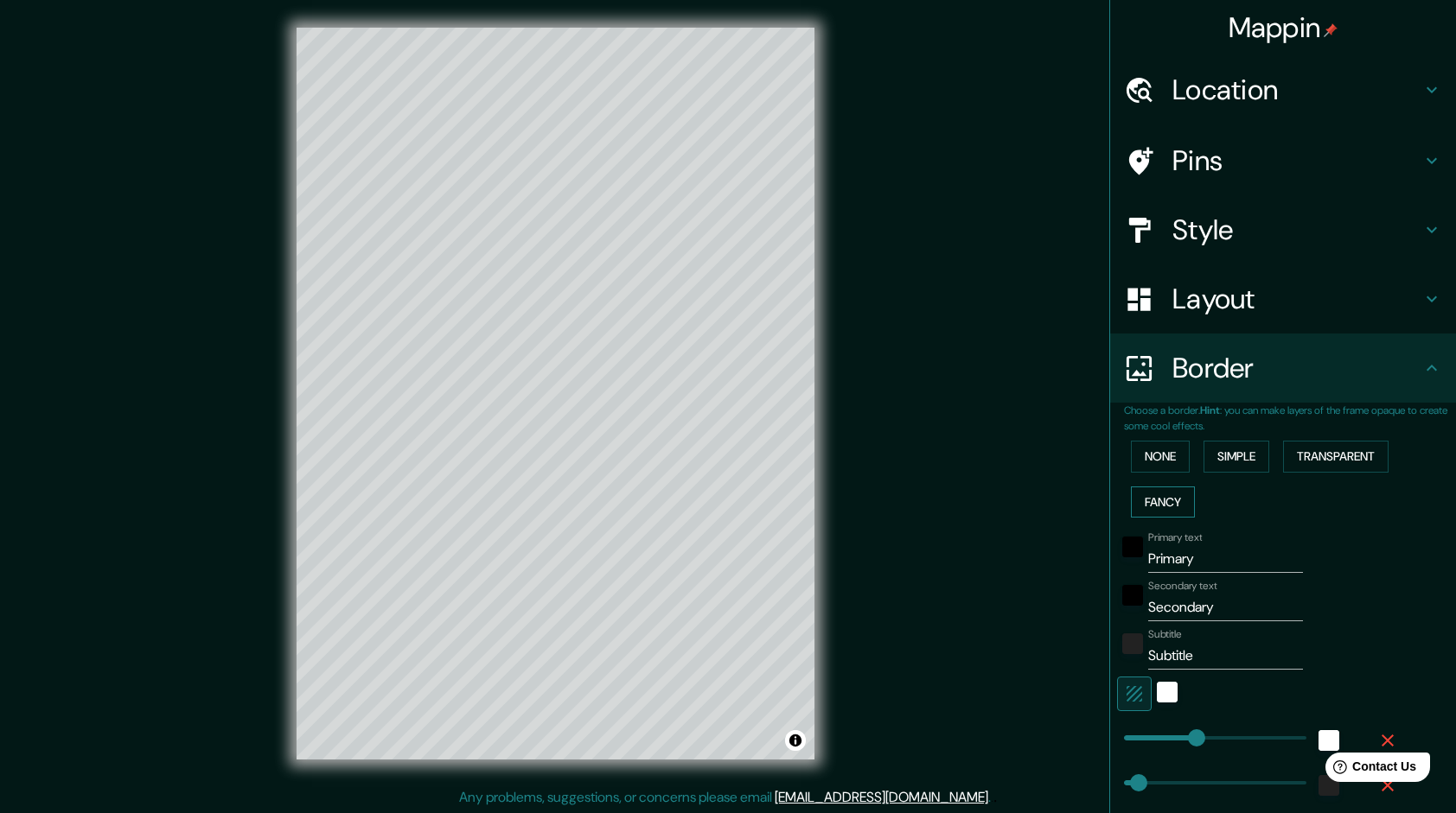
click at [1169, 508] on button "Fancy" at bounding box center [1162, 502] width 64 height 32
type input "240"
type input "48"
type input "24"
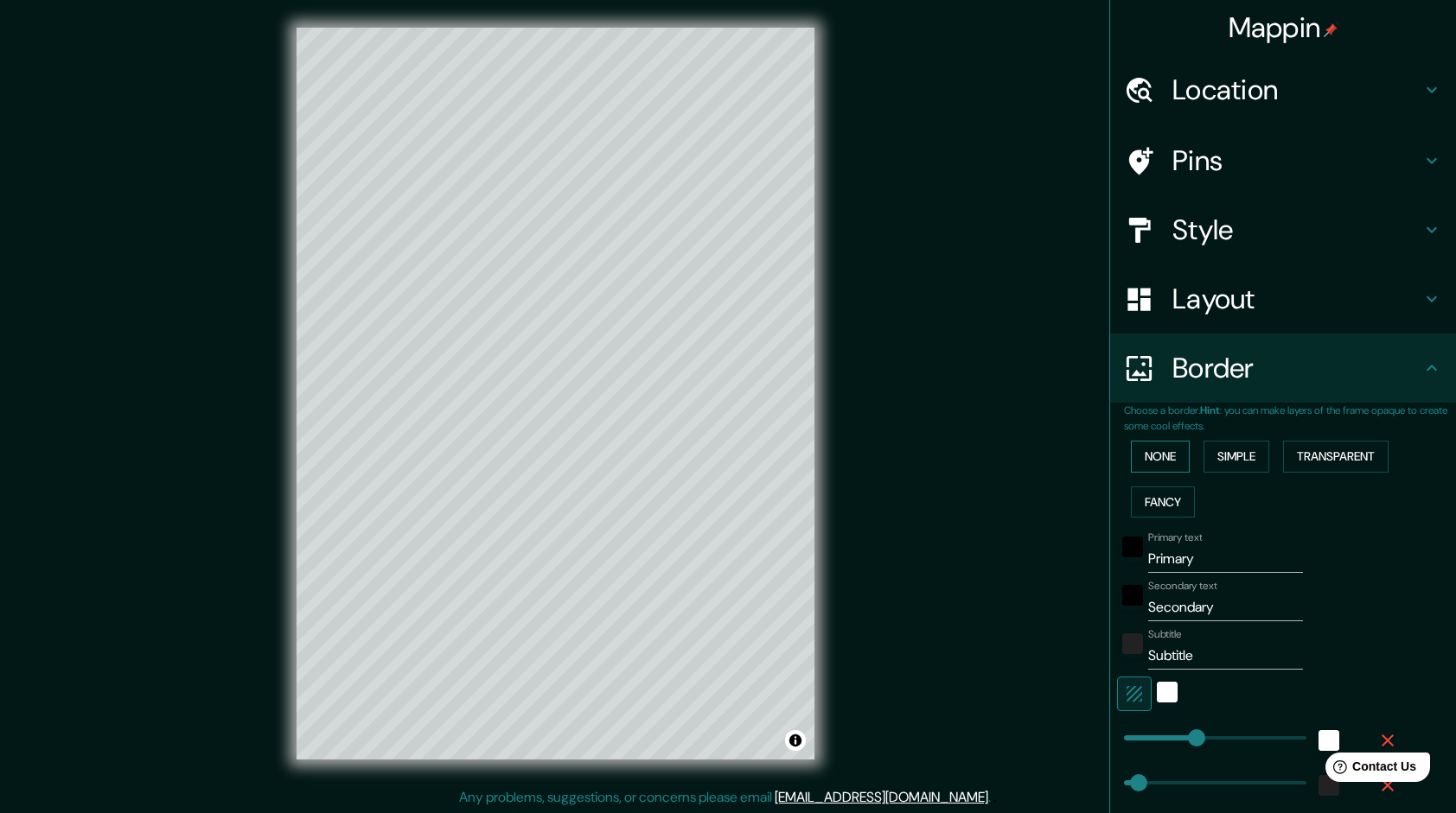
click at [1157, 460] on button "None" at bounding box center [1161, 456] width 59 height 32
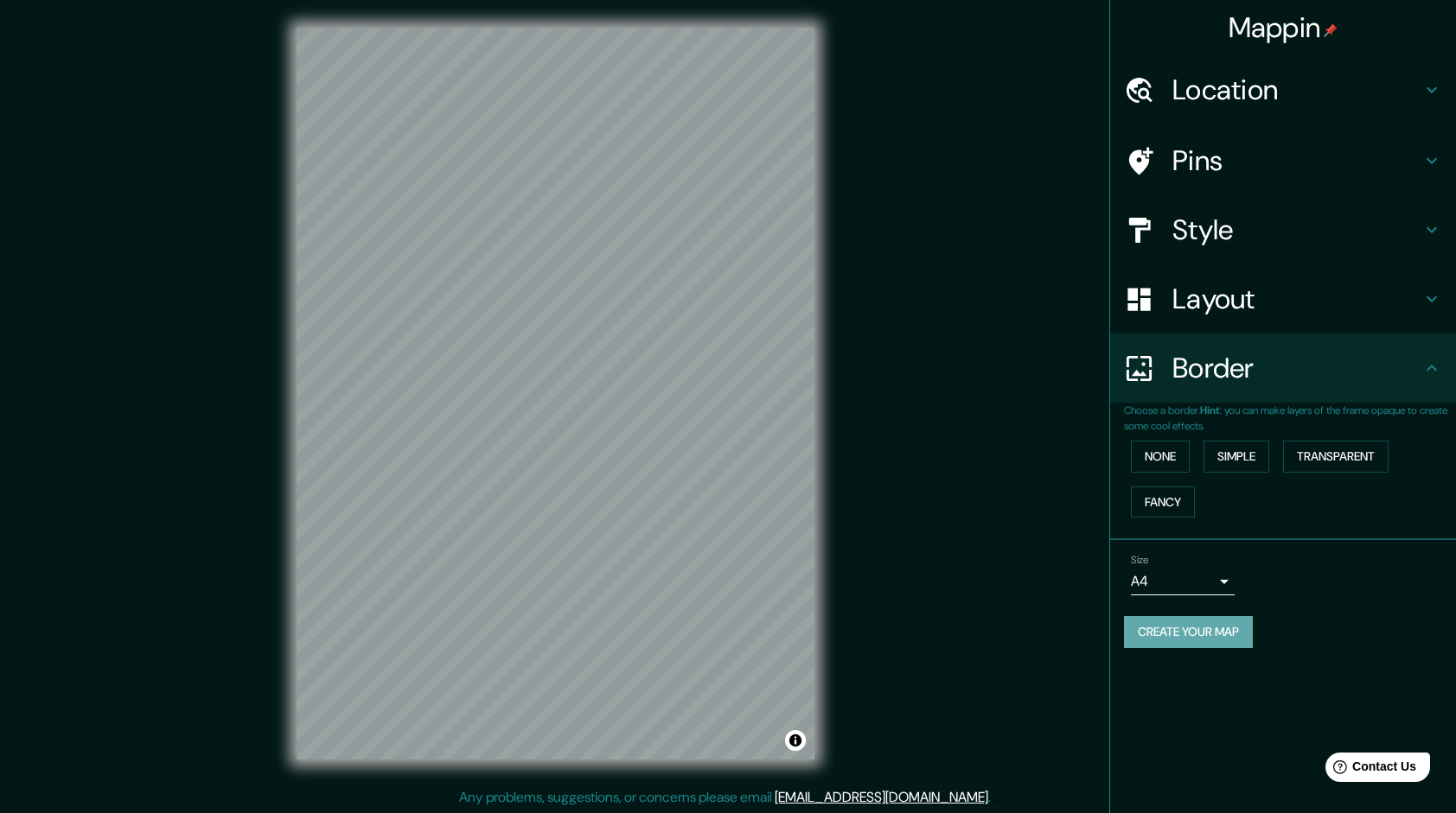
click at [1211, 643] on button "Create your map" at bounding box center [1187, 631] width 128 height 32
drag, startPoint x: 969, startPoint y: 266, endPoint x: 979, endPoint y: 263, distance: 10.4
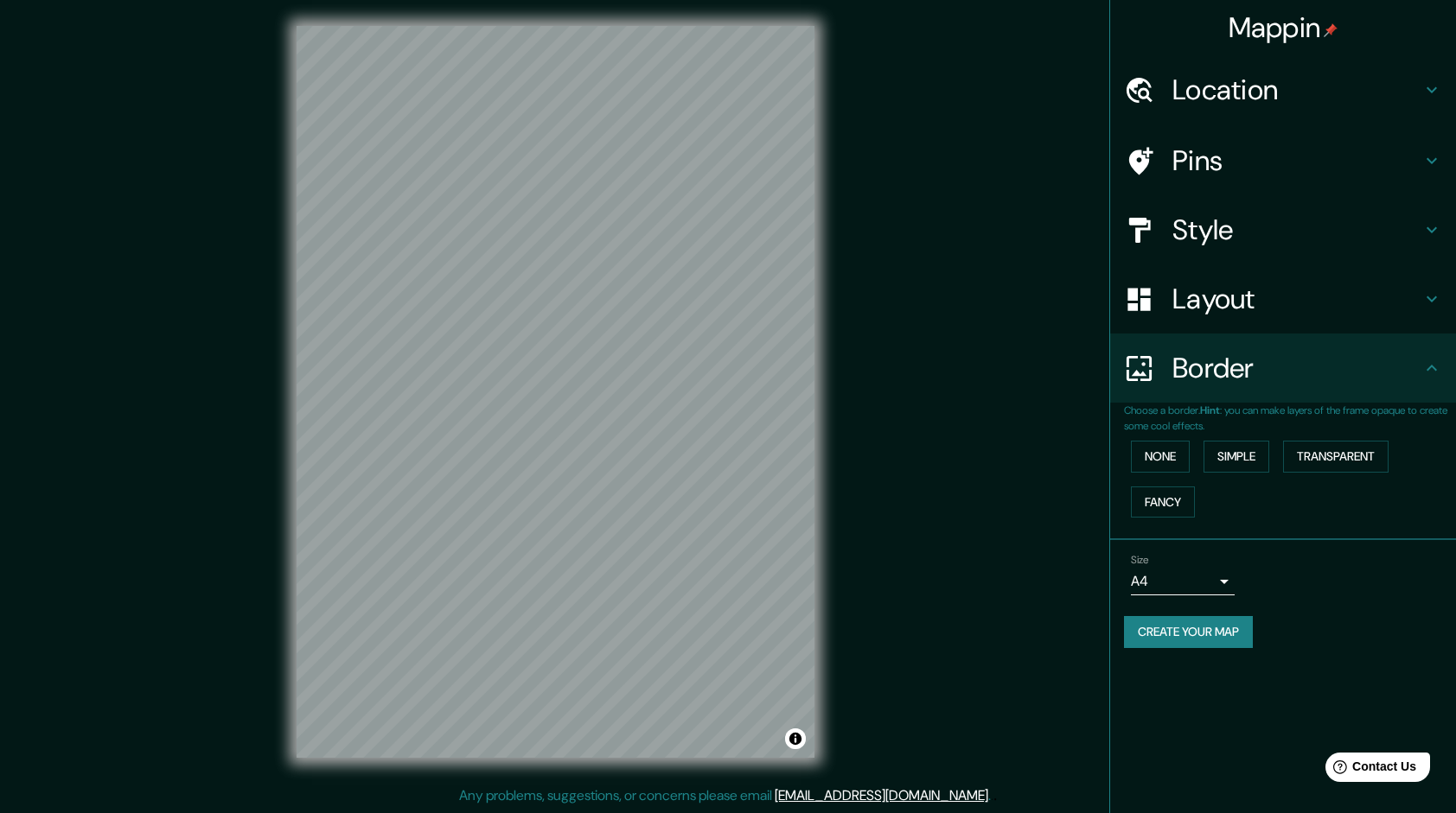
click at [1266, 38] on h4 "Mappin" at bounding box center [1282, 27] width 110 height 34
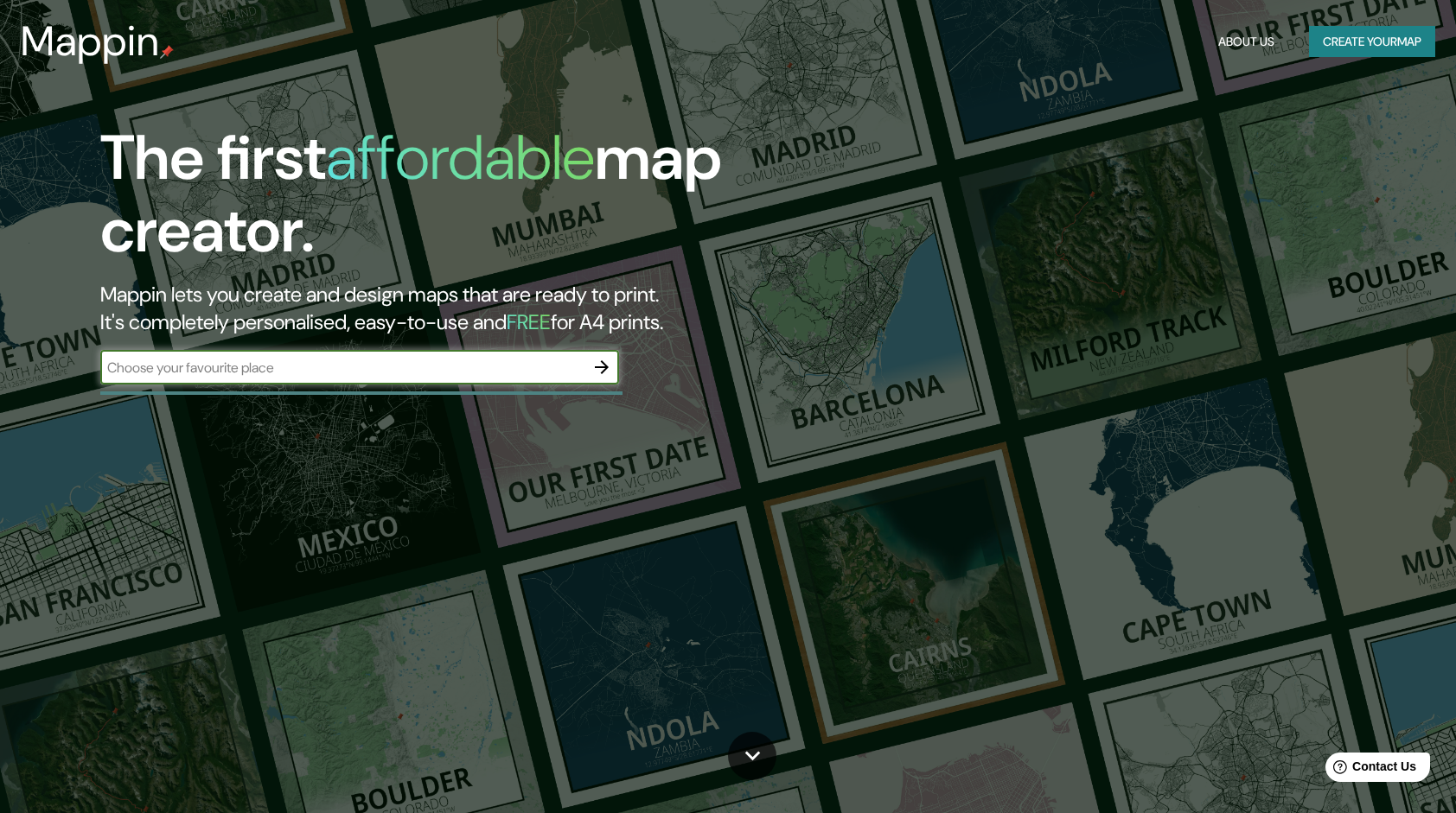
click at [220, 359] on input "text" at bounding box center [343, 368] width 484 height 20
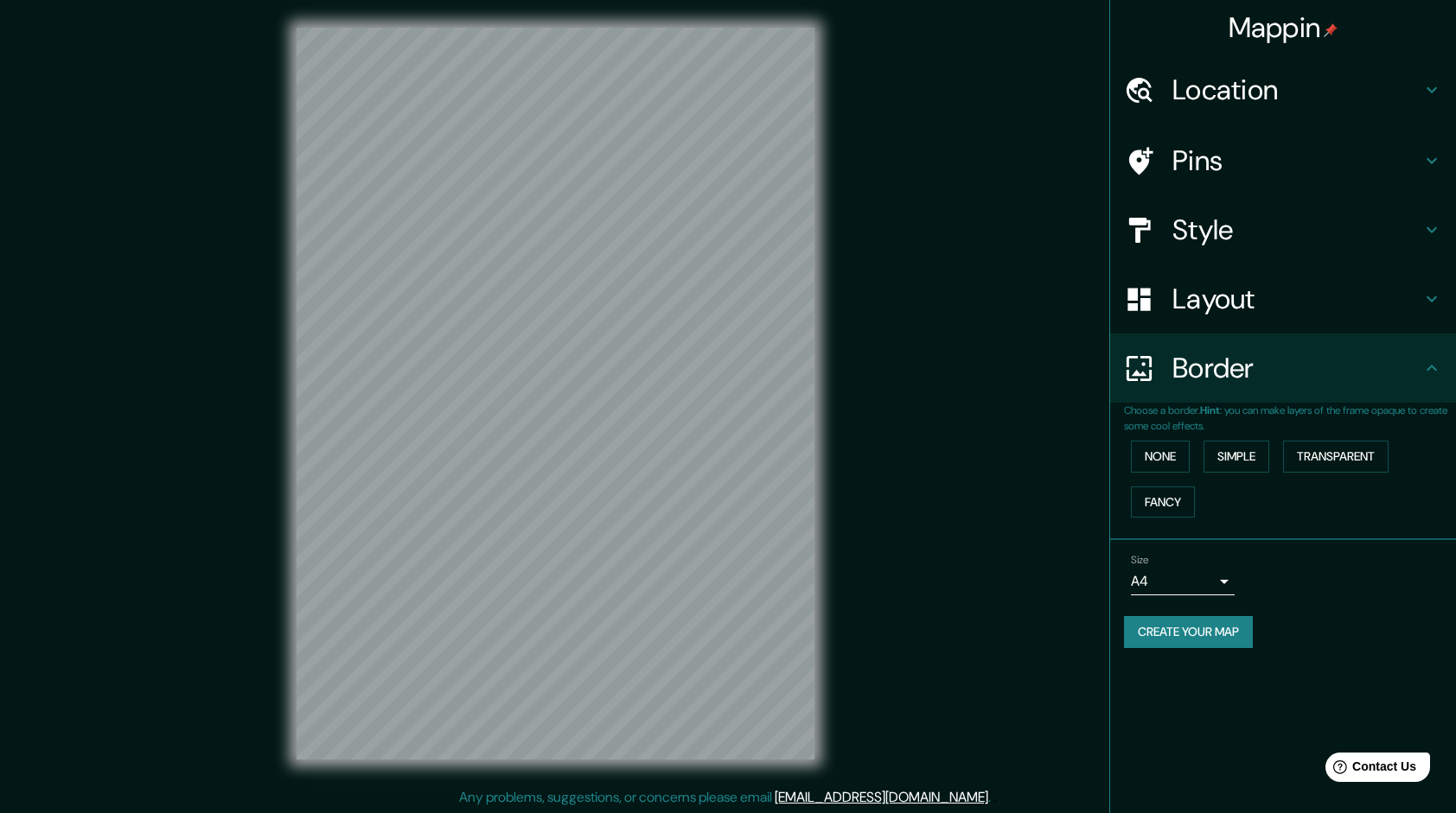
scroll to position [2, 0]
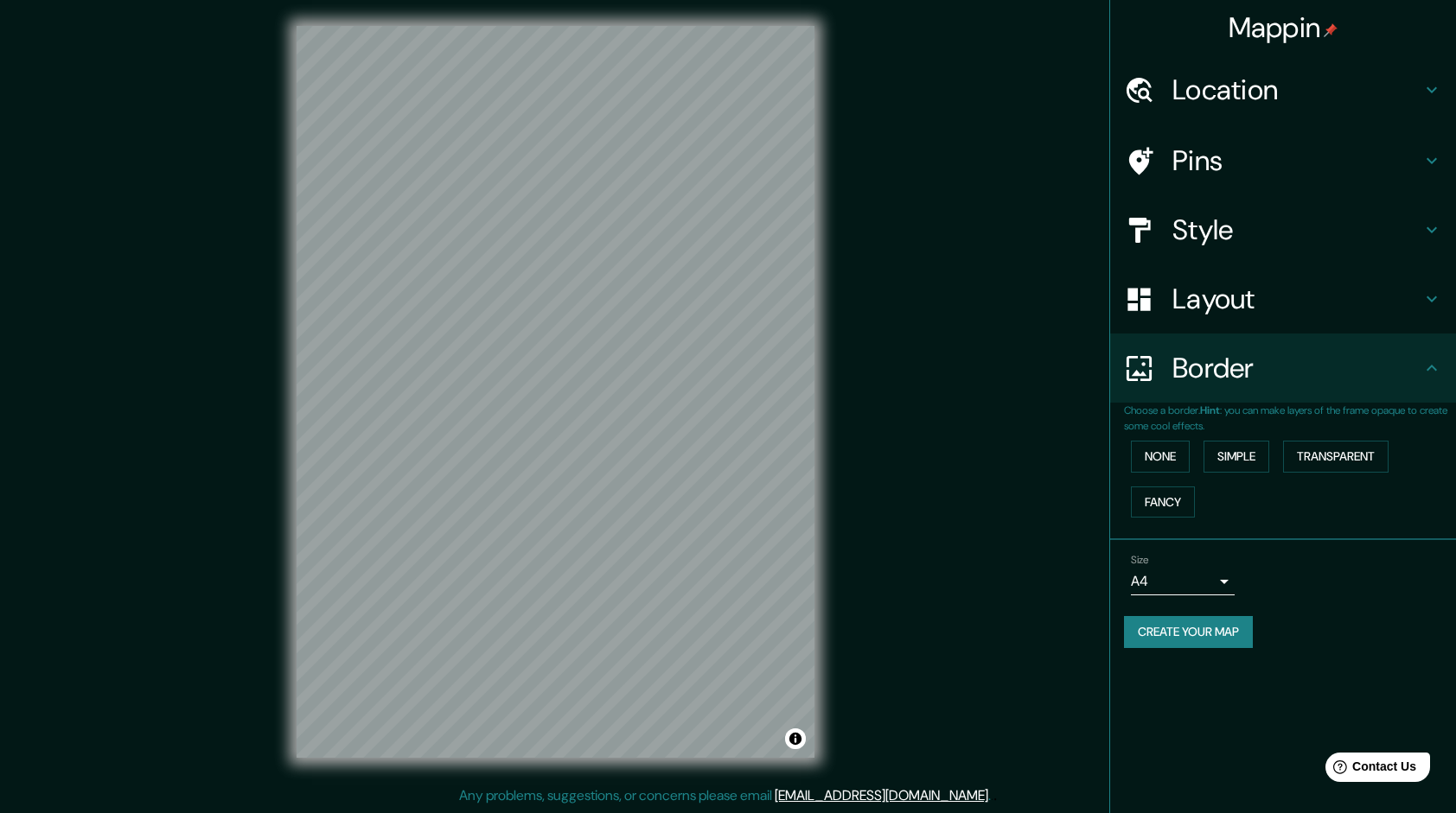
click at [1294, 93] on h4 "Location" at bounding box center [1296, 90] width 249 height 34
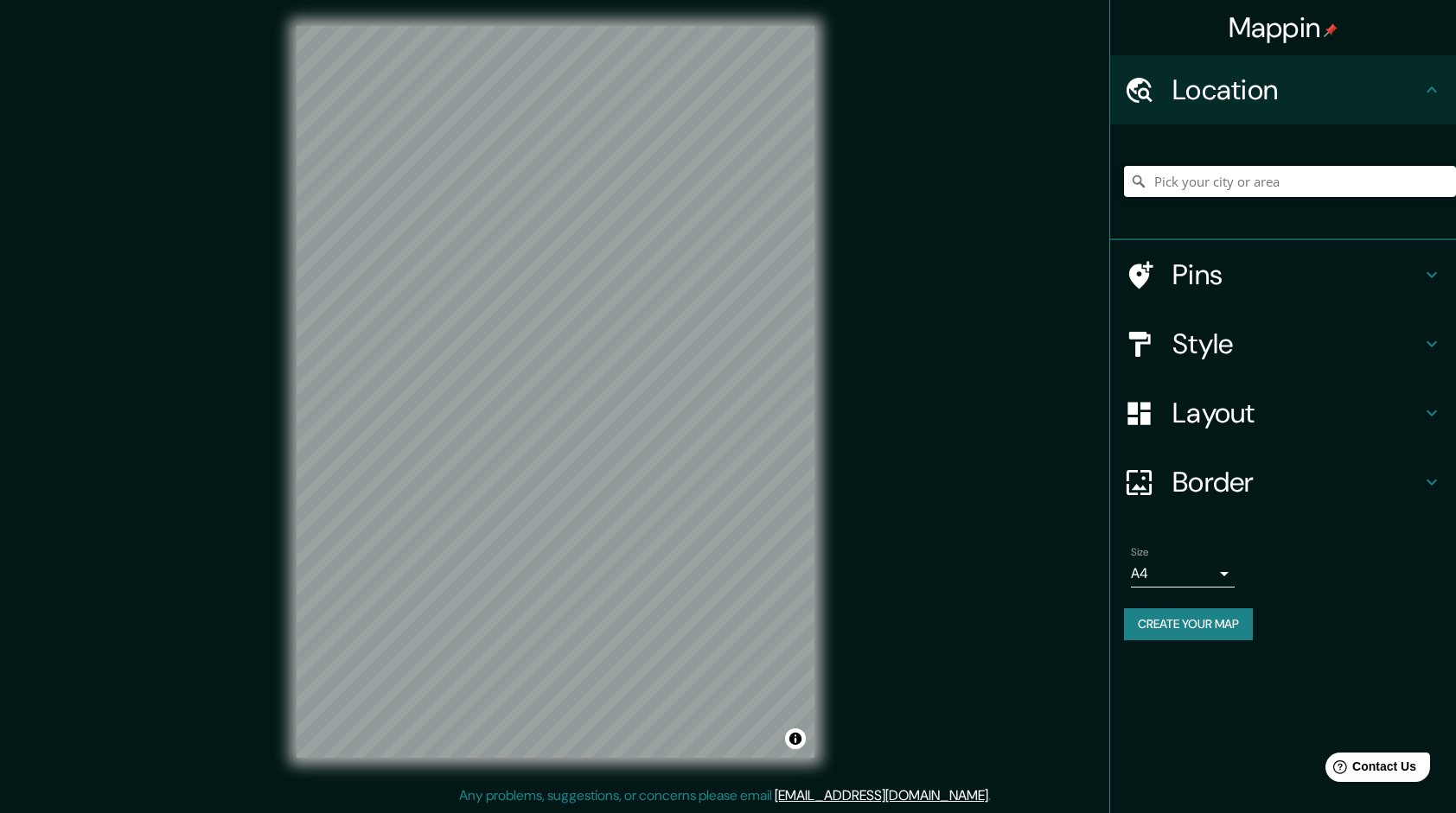
click at [1233, 186] on input "Pick your city or area" at bounding box center [1289, 182] width 331 height 31
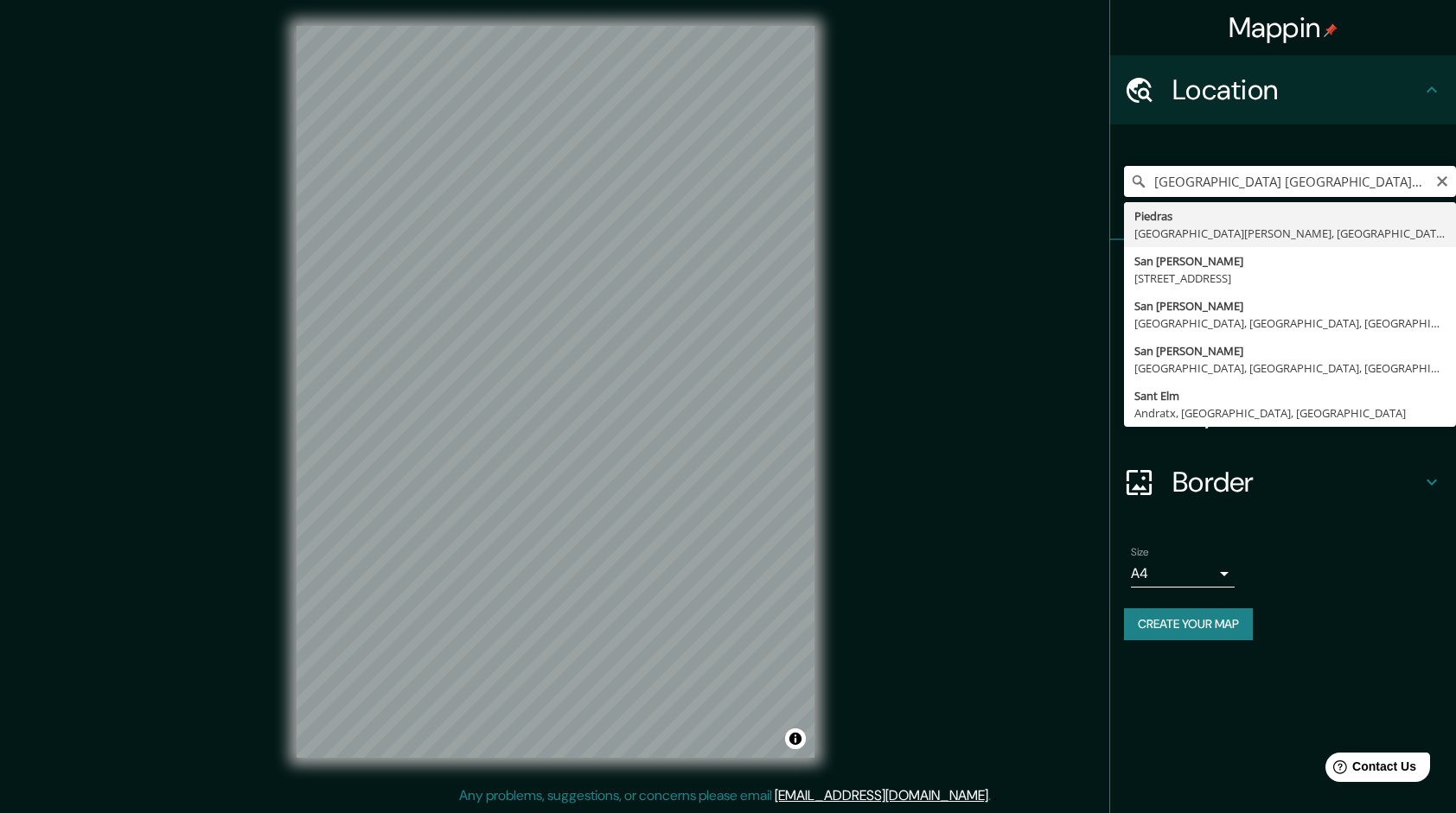
click at [1381, 178] on input "[GEOGRAPHIC_DATA] [GEOGRAPHIC_DATA][PERSON_NAME][PERSON_NAME], [GEOGRAPHIC_DATA…" at bounding box center [1289, 182] width 331 height 31
click at [1448, 179] on div "[GEOGRAPHIC_DATA] [GEOGRAPHIC_DATA][PERSON_NAME][PERSON_NAME], [GEOGRAPHIC_DATA…" at bounding box center [1289, 182] width 331 height 31
type input "[GEOGRAPHIC_DATA] [GEOGRAPHIC_DATA][PERSON_NAME][PERSON_NAME], [GEOGRAPHIC_DATA…"
click at [1443, 175] on icon "Clear" at bounding box center [1441, 181] width 14 height 14
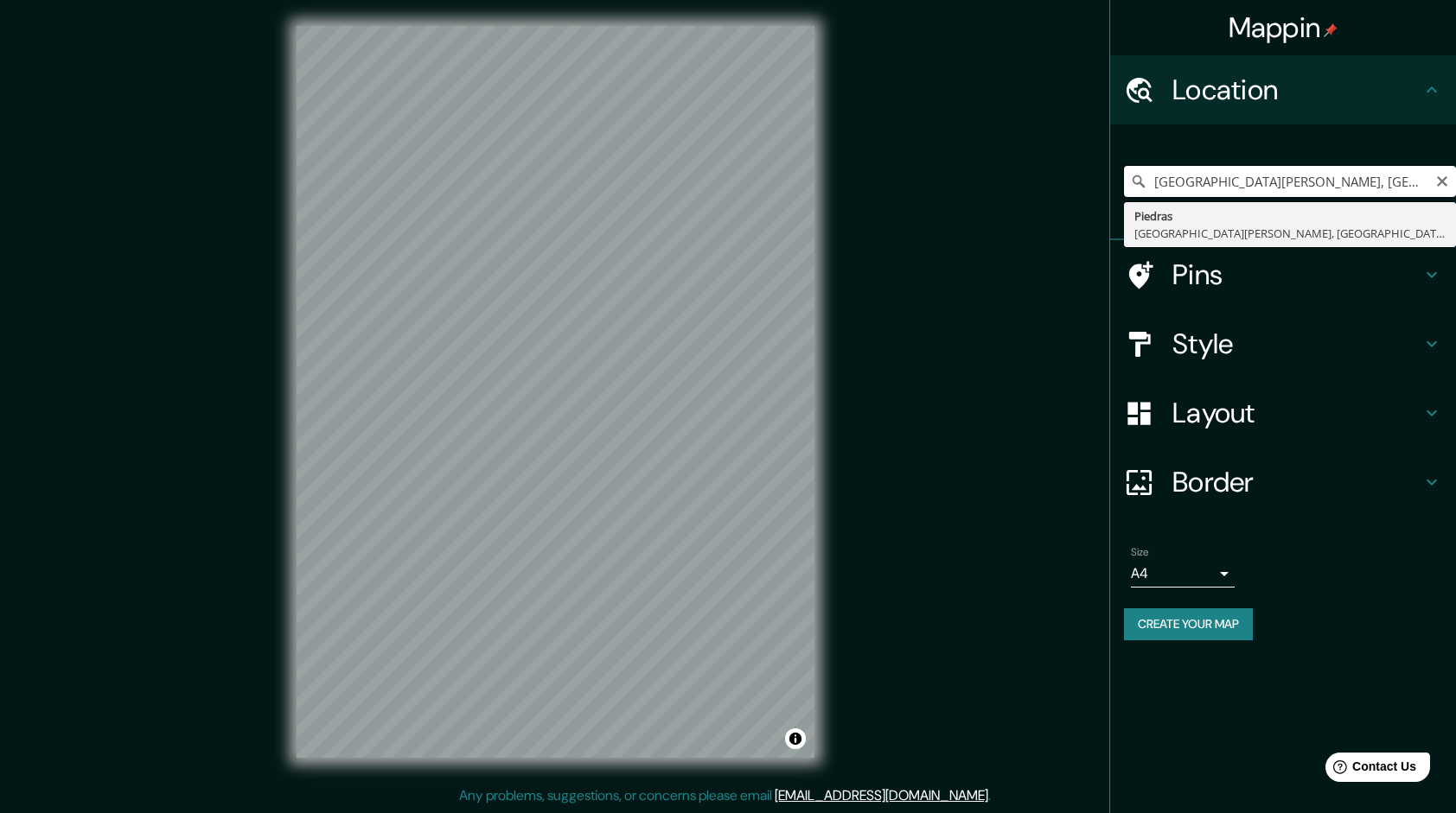
scroll to position [0, 0]
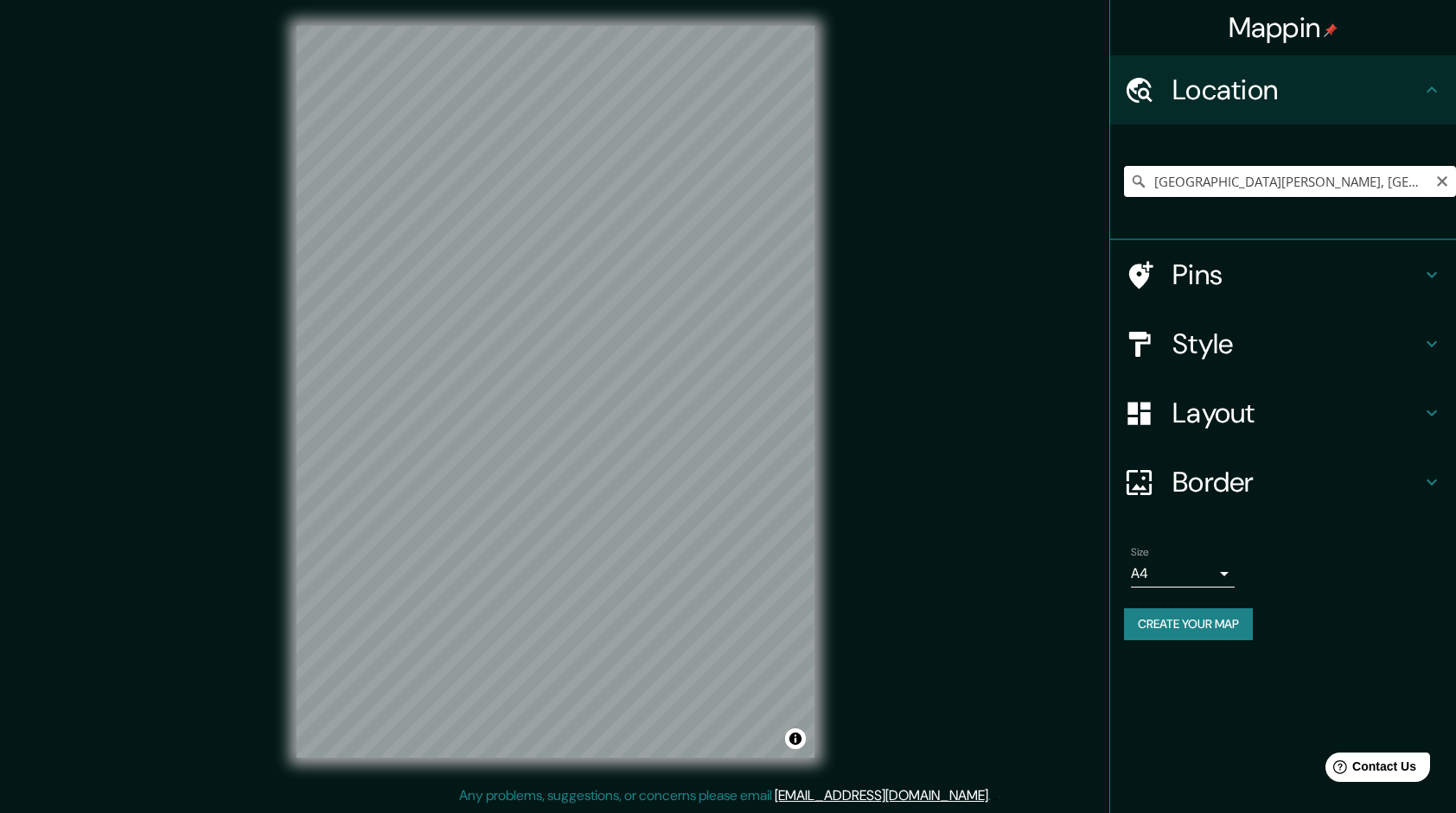
click at [1206, 188] on input "[GEOGRAPHIC_DATA][PERSON_NAME], [GEOGRAPHIC_DATA], [GEOGRAPHIC_DATA]" at bounding box center [1289, 182] width 331 height 31
click at [1267, 191] on input "[GEOGRAPHIC_DATA][PERSON_NAME], [GEOGRAPHIC_DATA], [GEOGRAPHIC_DATA]" at bounding box center [1289, 182] width 331 height 31
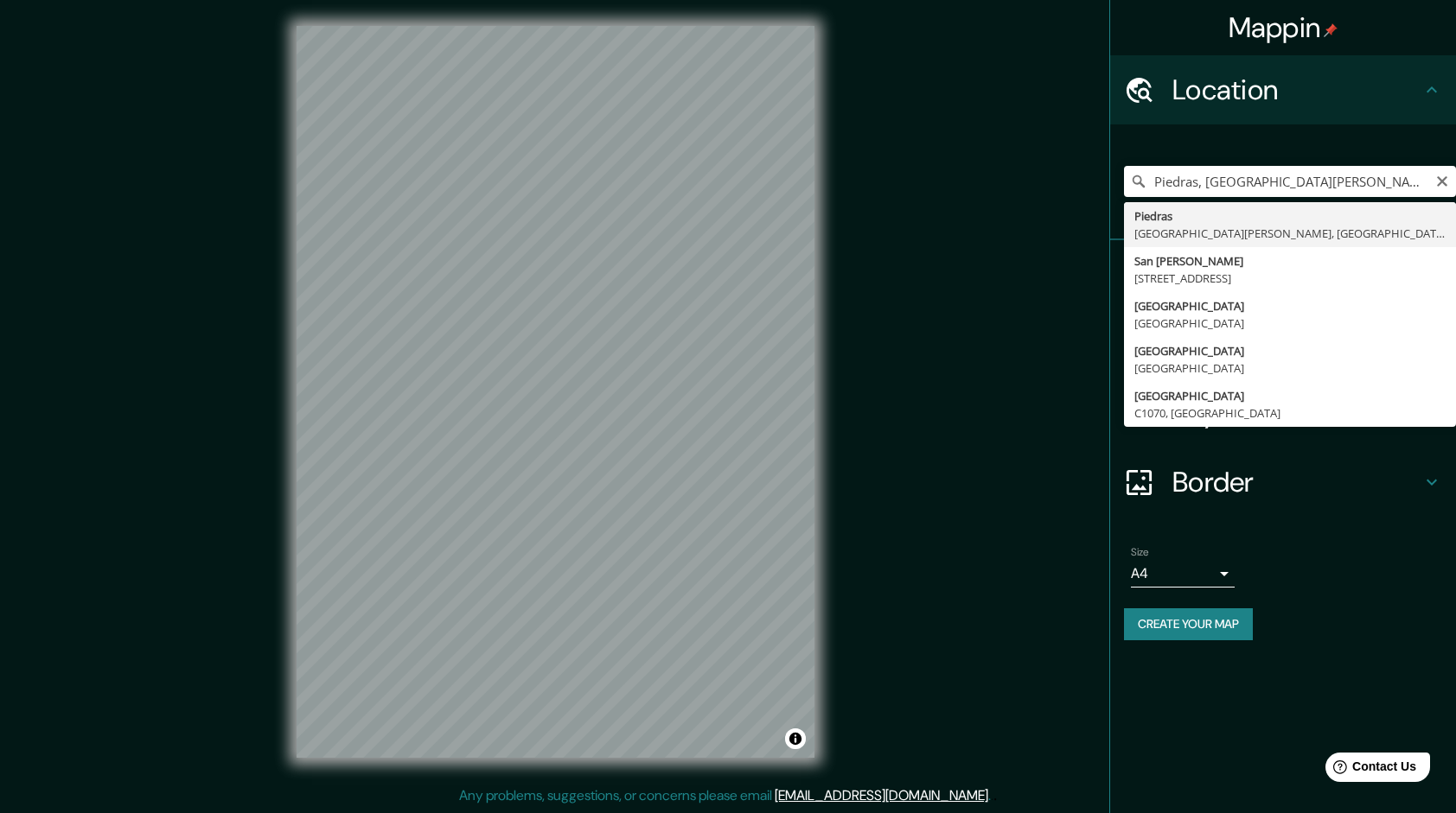
type input "[GEOGRAPHIC_DATA][PERSON_NAME], [GEOGRAPHIC_DATA], [GEOGRAPHIC_DATA]"
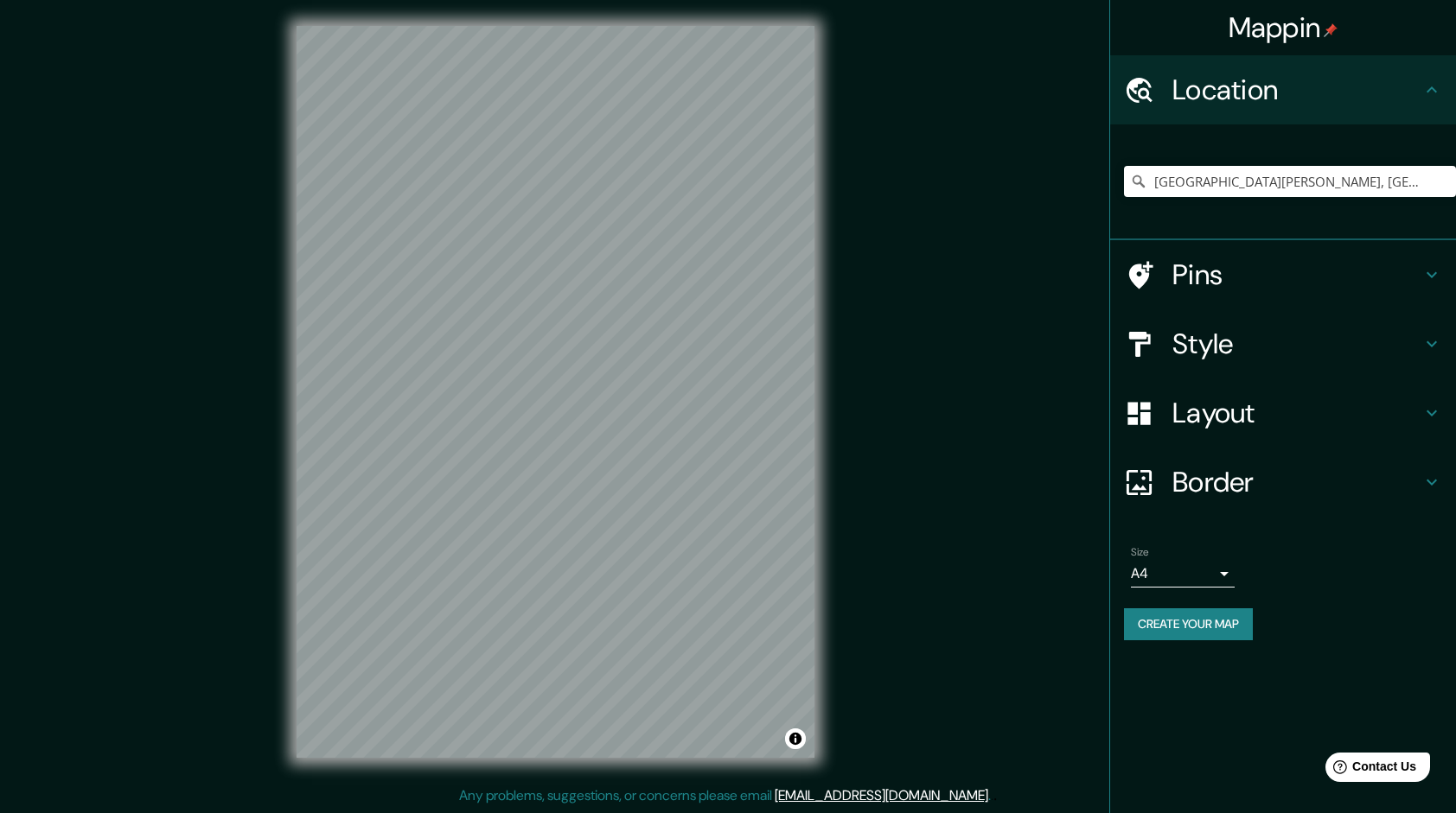
click at [1163, 612] on button "Create your map" at bounding box center [1187, 624] width 128 height 32
click at [1435, 90] on icon at bounding box center [1431, 90] width 10 height 6
click at [1153, 619] on button "Create your map" at bounding box center [1187, 624] width 128 height 32
click at [271, 288] on div "© Mapbox © OpenStreetMap Improve this map" at bounding box center [555, 391] width 573 height 787
